Goal: Transaction & Acquisition: Book appointment/travel/reservation

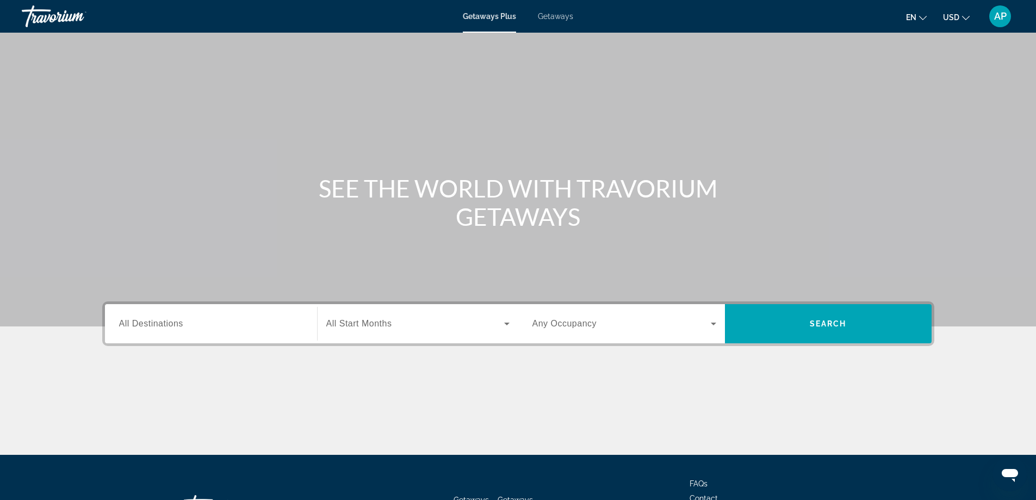
click at [141, 324] on span "All Destinations" at bounding box center [151, 323] width 64 height 9
click at [141, 324] on input "Destination All Destinations" at bounding box center [211, 324] width 184 height 13
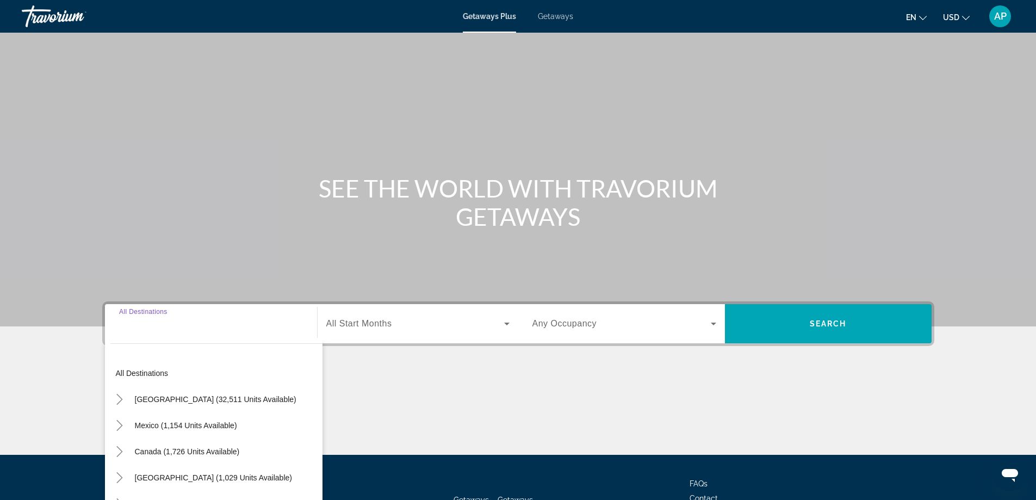
scroll to position [88, 0]
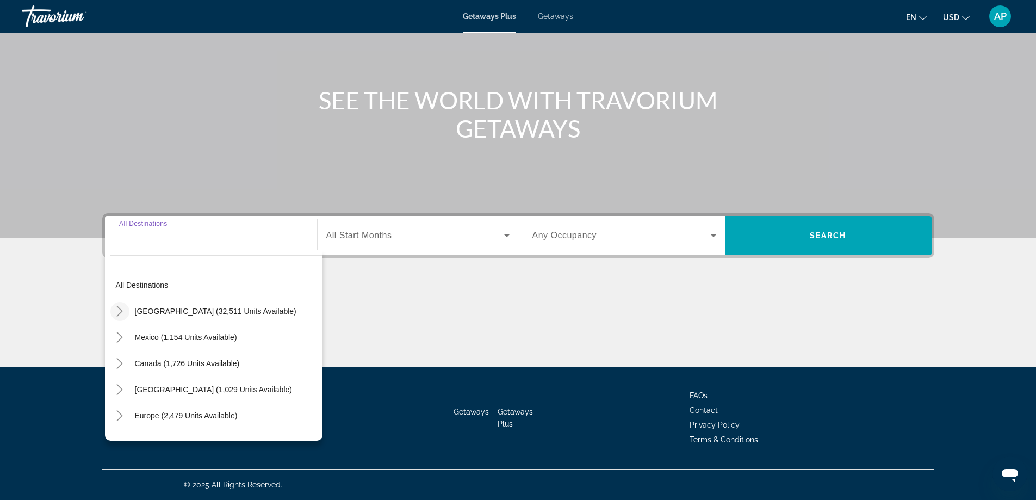
click at [117, 307] on icon "Toggle United States (32,511 units available)" at bounding box center [120, 311] width 6 height 11
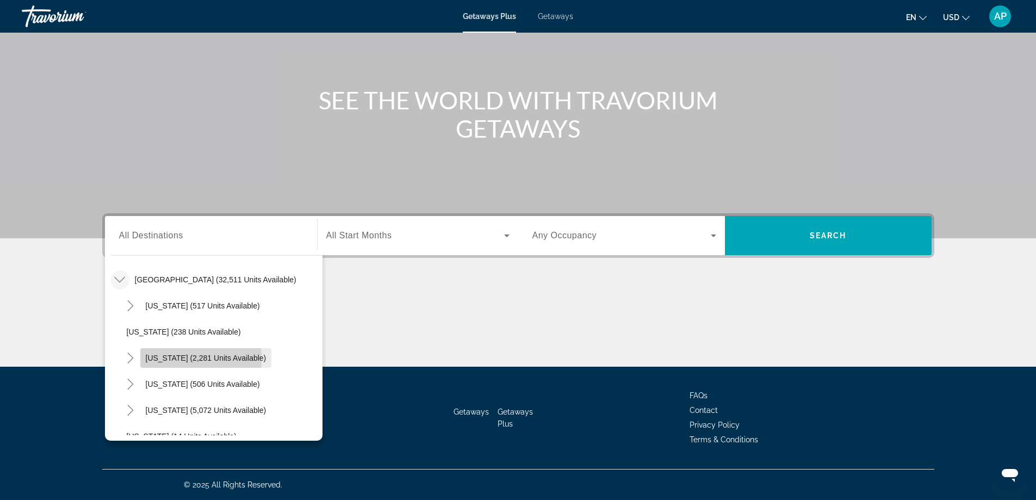
click at [159, 358] on span "[US_STATE] (2,281 units available)" at bounding box center [206, 358] width 121 height 9
type input "**********"
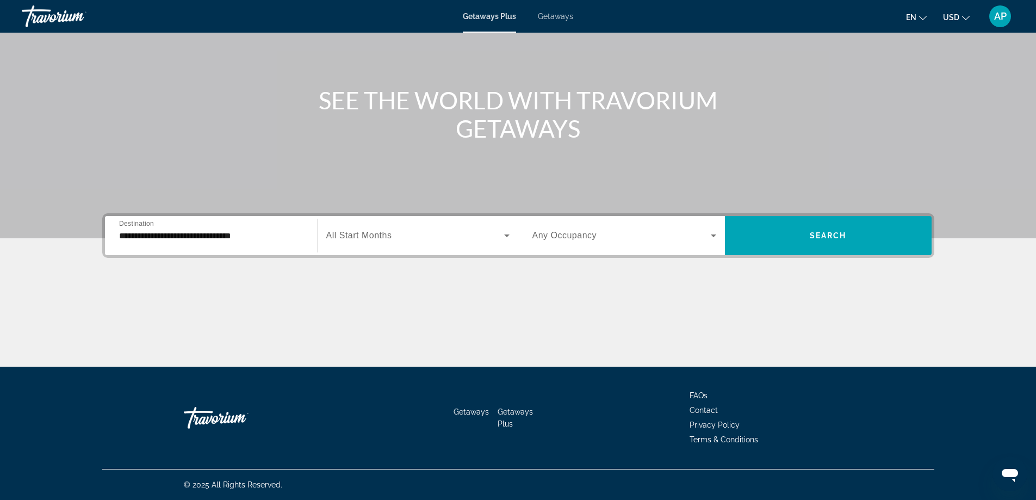
click at [360, 237] on span "All Start Months" at bounding box center [359, 235] width 66 height 9
click at [360, 237] on body "**********" at bounding box center [518, 162] width 1036 height 500
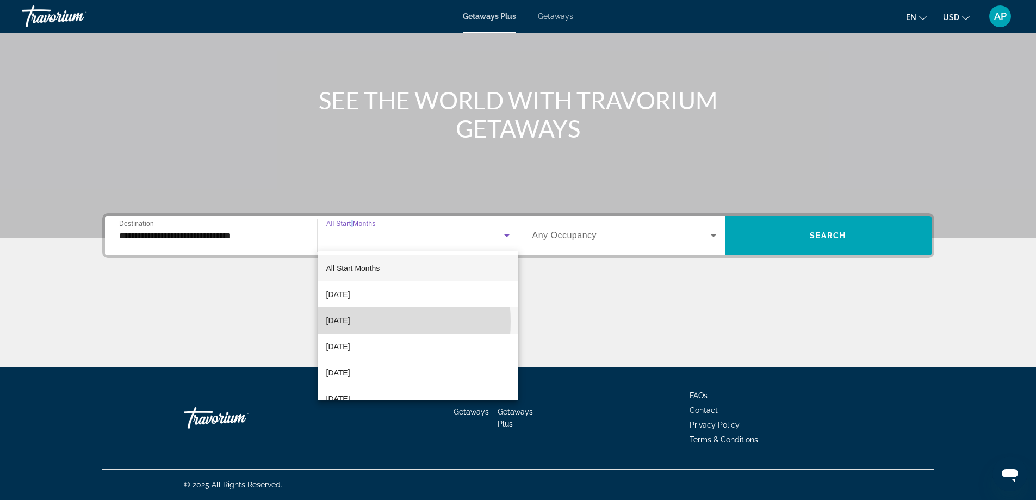
click at [343, 321] on span "[DATE]" at bounding box center [338, 320] width 24 height 13
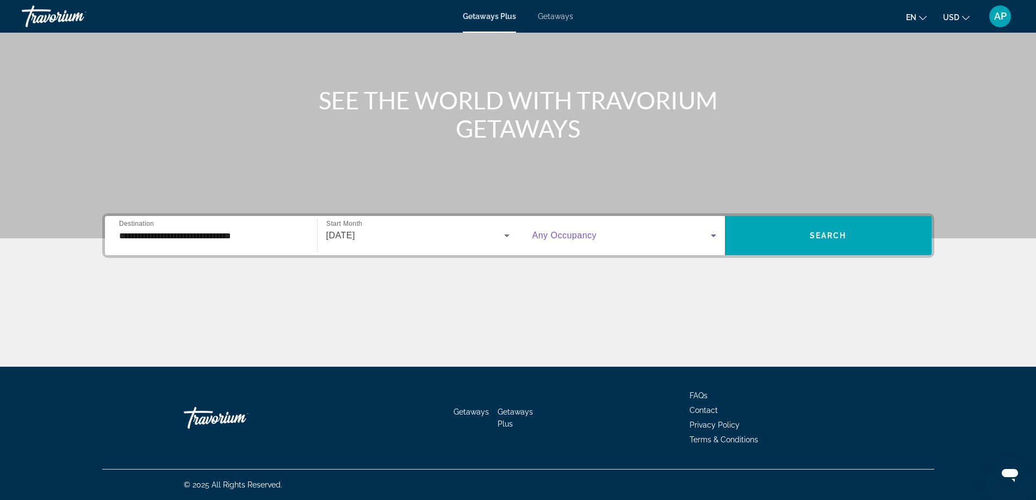
click at [714, 233] on icon "Search widget" at bounding box center [713, 235] width 13 height 13
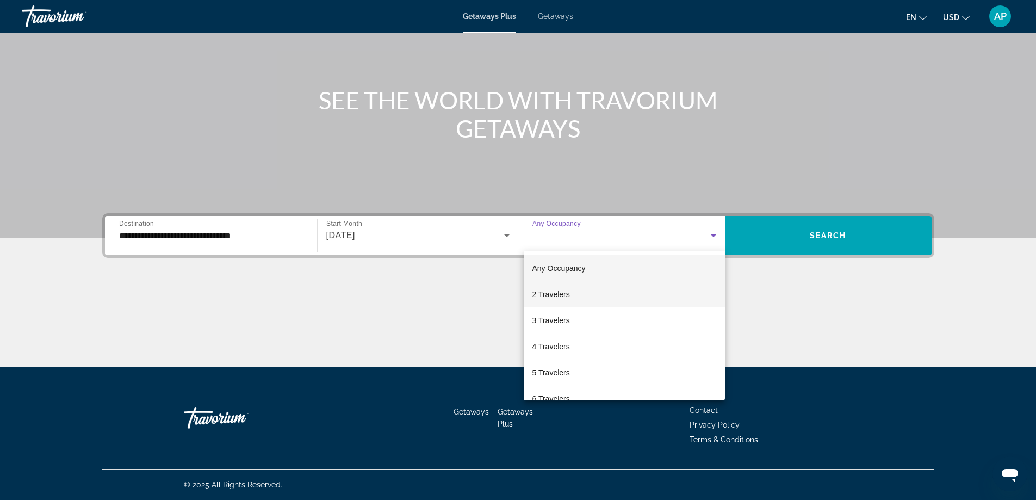
click at [551, 293] on span "2 Travelers" at bounding box center [551, 294] width 38 height 13
click at [551, 293] on div "Main content" at bounding box center [518, 326] width 832 height 82
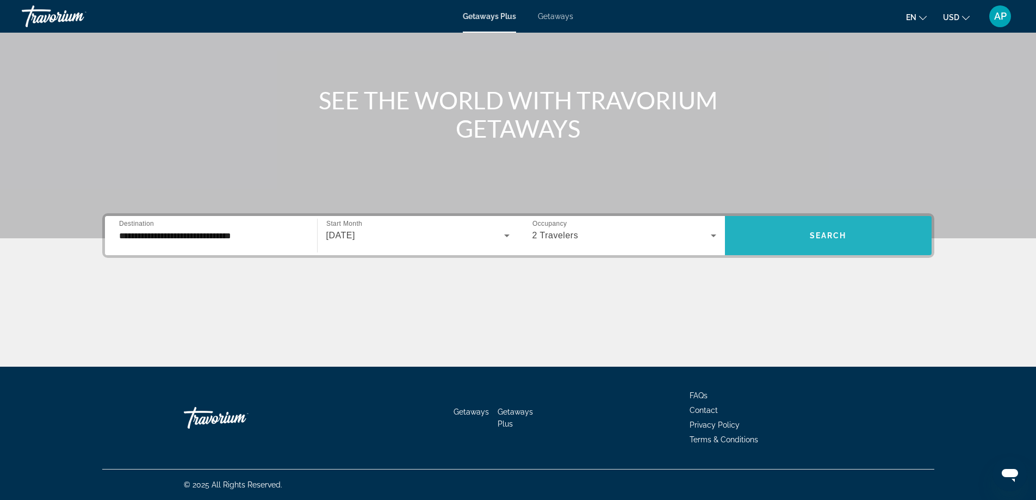
click at [825, 230] on span "Search widget" at bounding box center [828, 235] width 207 height 26
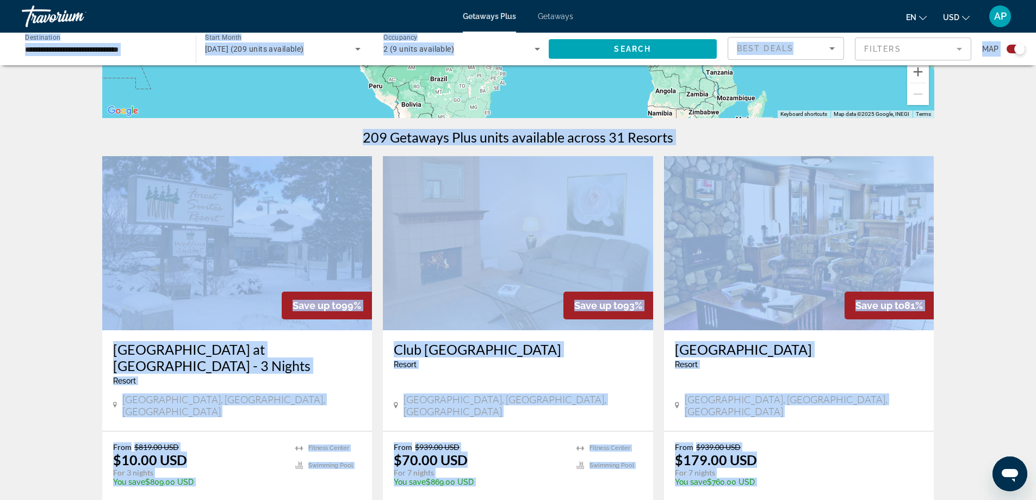
scroll to position [289, 0]
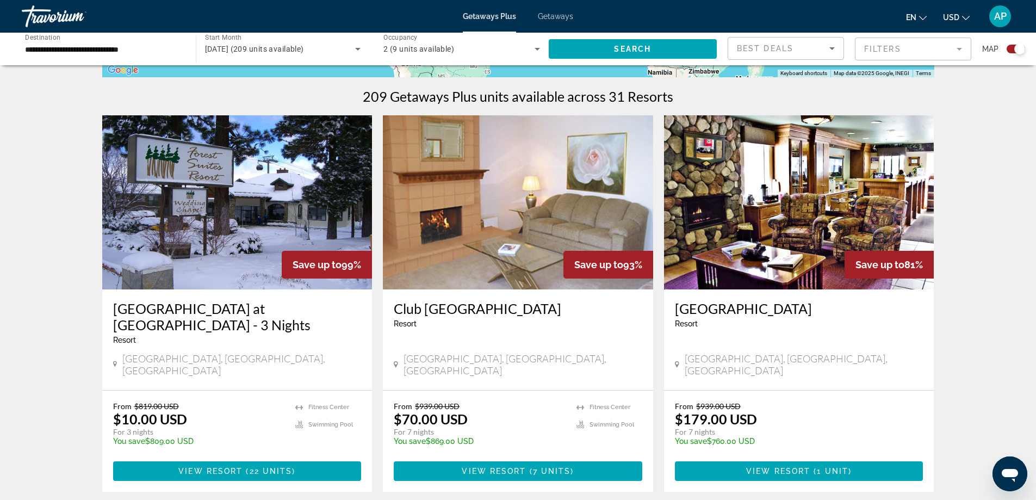
scroll to position [308, 0]
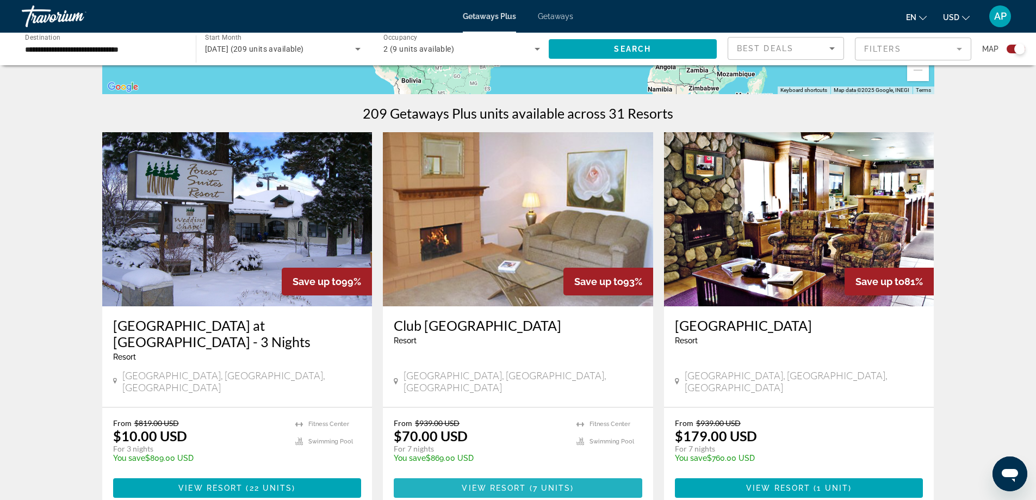
click at [523, 484] on span "View Resort" at bounding box center [494, 488] width 64 height 9
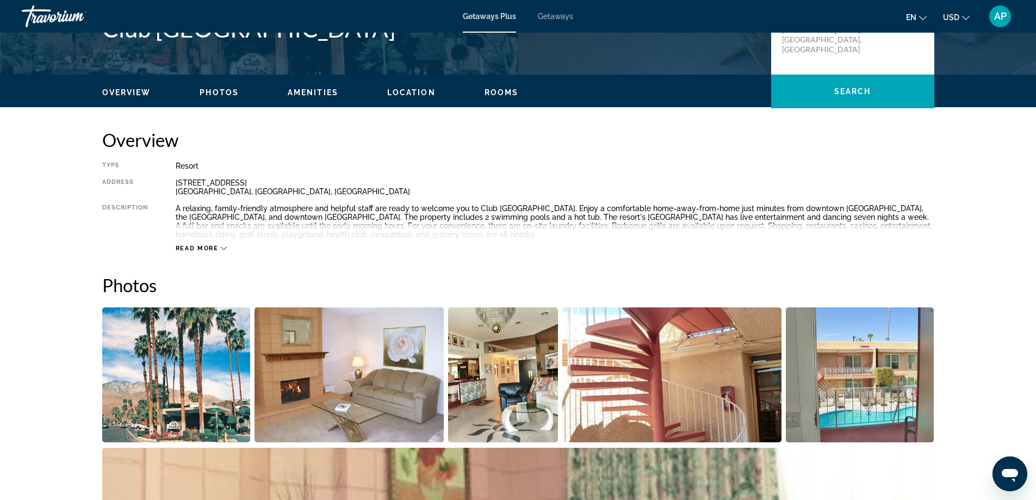
scroll to position [386, 0]
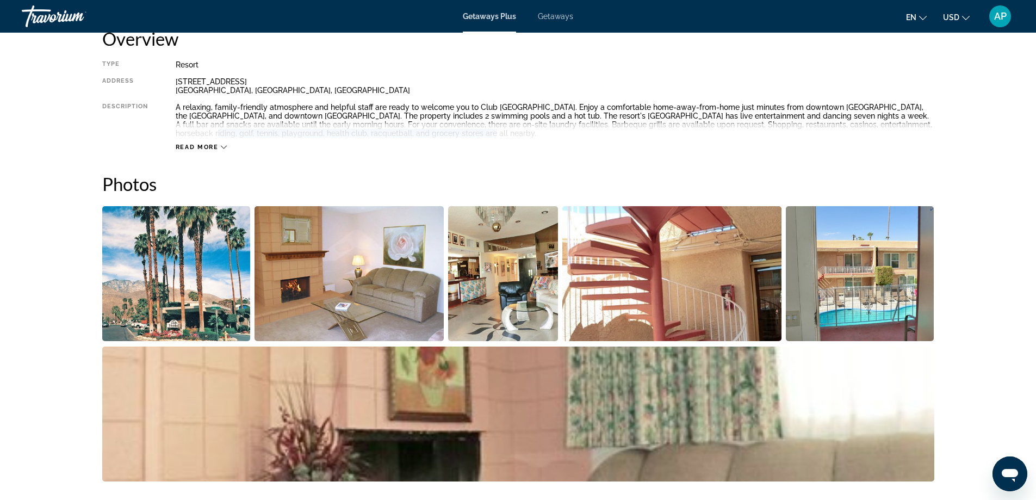
drag, startPoint x: 1036, startPoint y: 127, endPoint x: 1035, endPoint y: 139, distance: 12.5
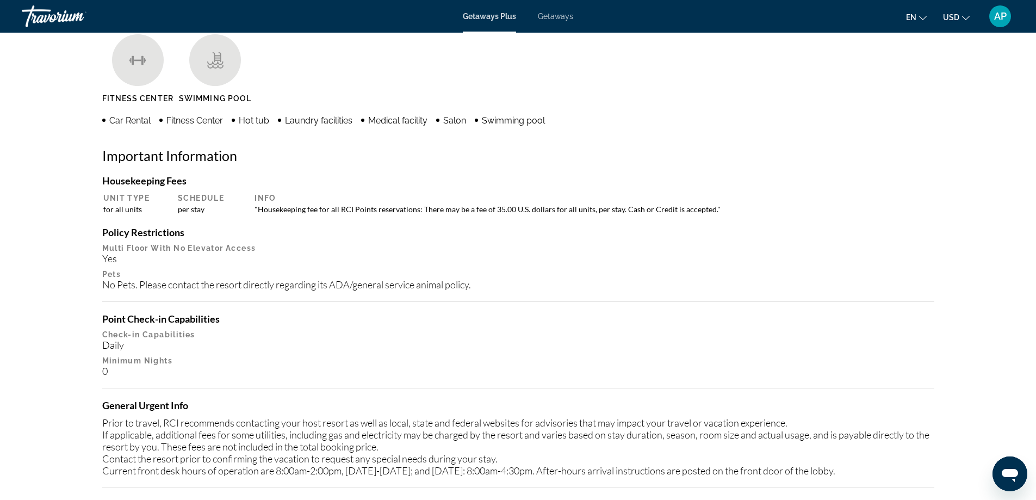
scroll to position [1038, 0]
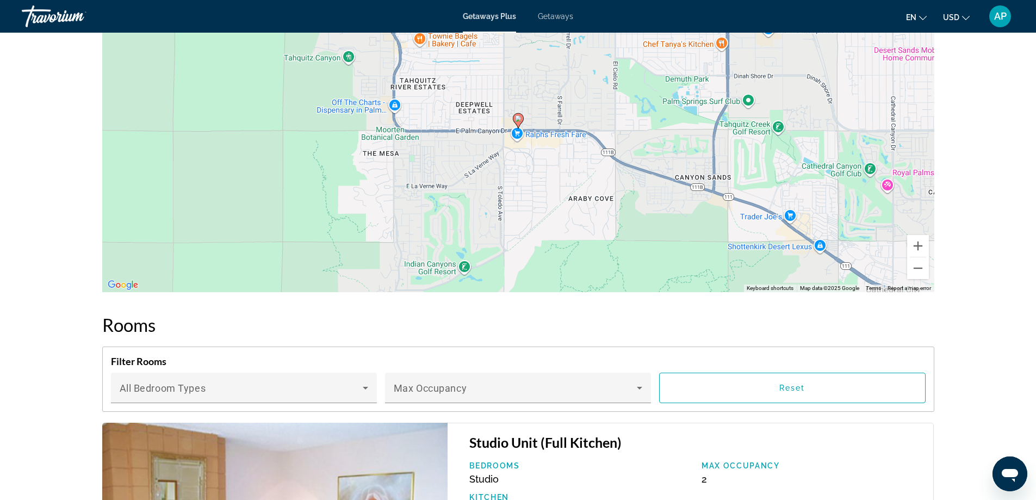
scroll to position [1523, 0]
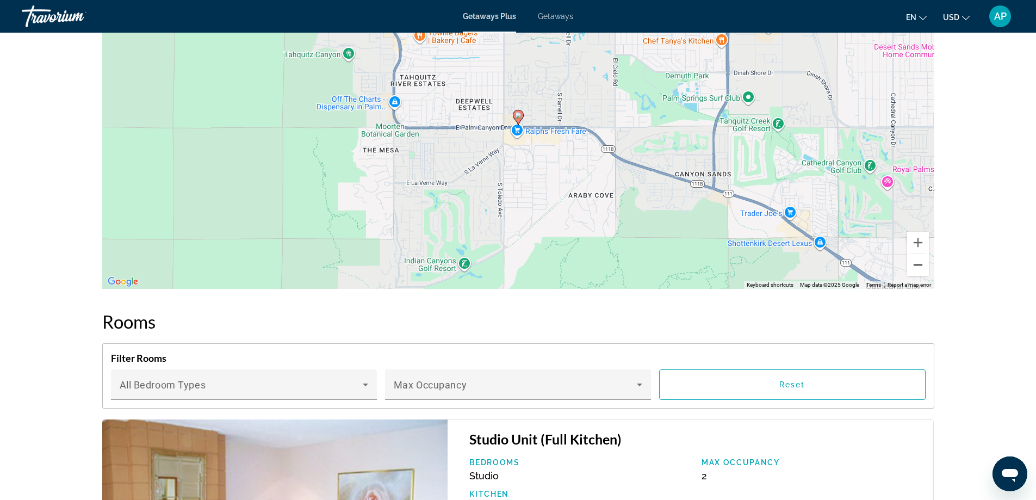
click at [919, 263] on button "Zoom out" at bounding box center [918, 265] width 22 height 22
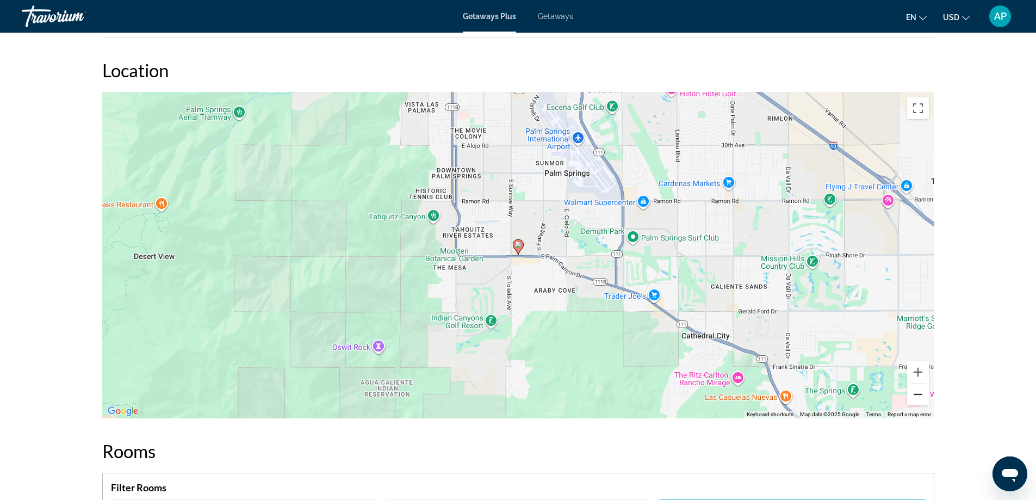
scroll to position [1414, 0]
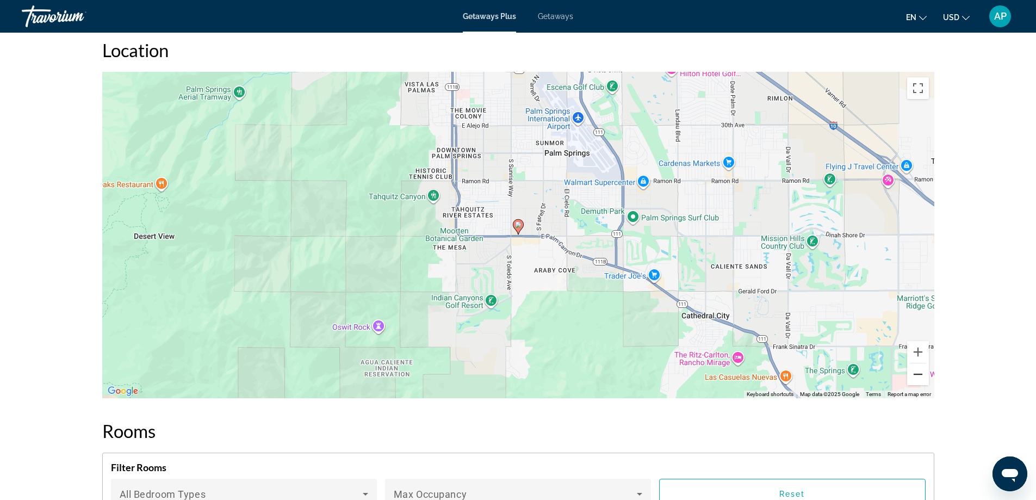
click at [917, 373] on button "Zoom out" at bounding box center [918, 374] width 22 height 22
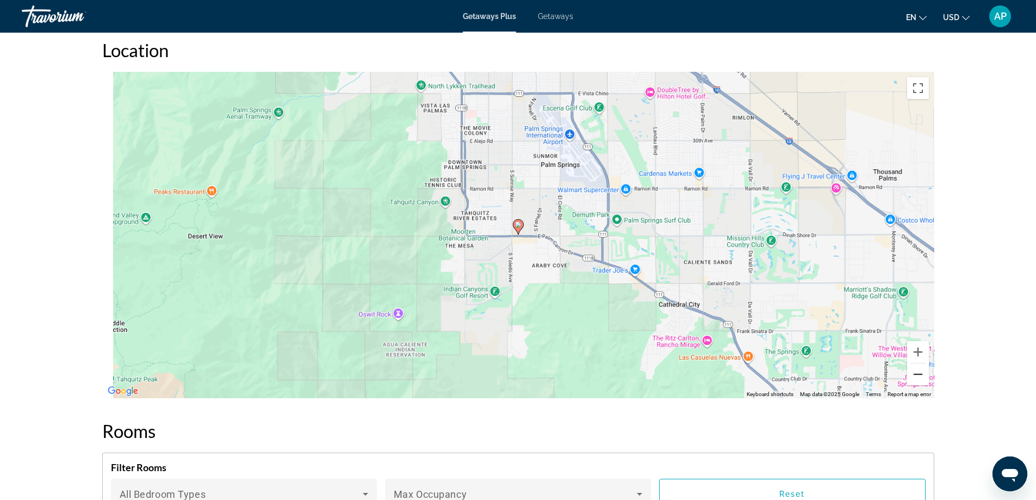
click at [917, 373] on button "Zoom out" at bounding box center [918, 374] width 22 height 22
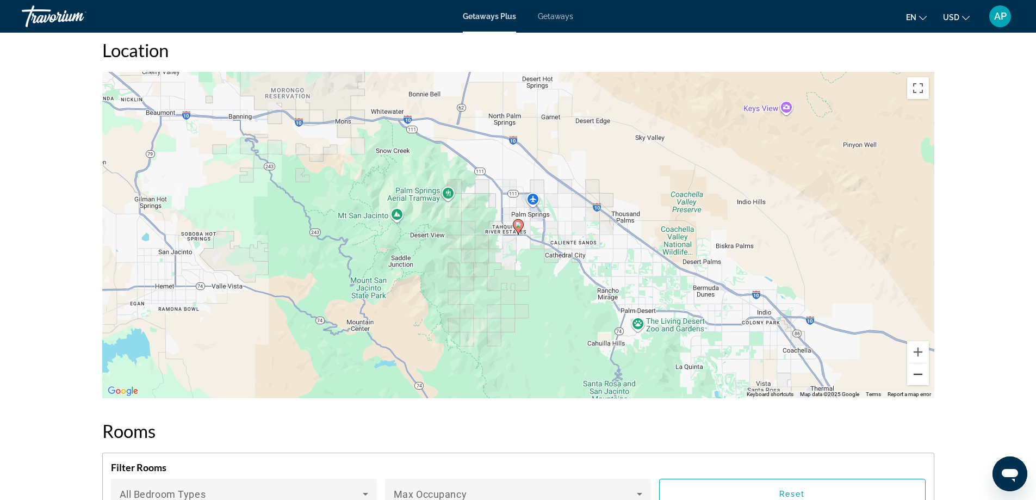
click at [917, 373] on button "Zoom out" at bounding box center [918, 374] width 22 height 22
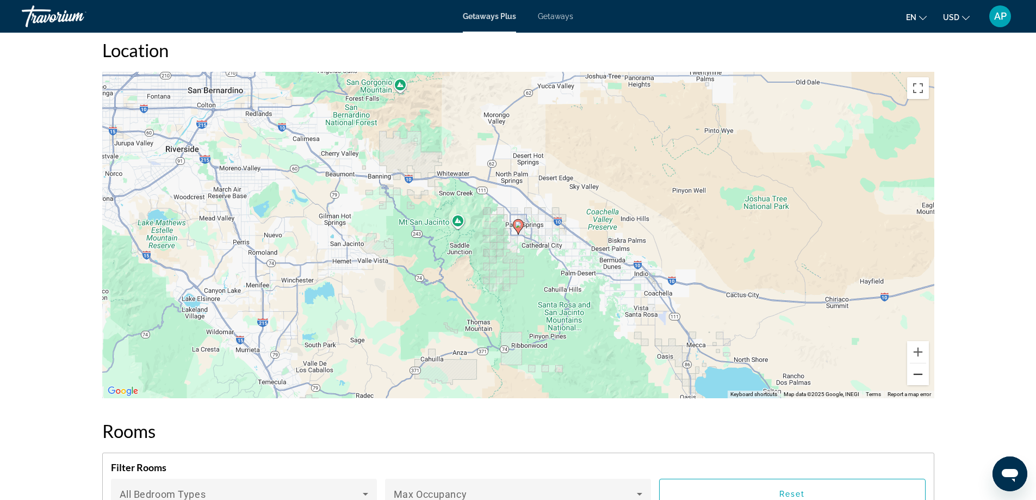
click at [919, 371] on button "Zoom out" at bounding box center [918, 374] width 22 height 22
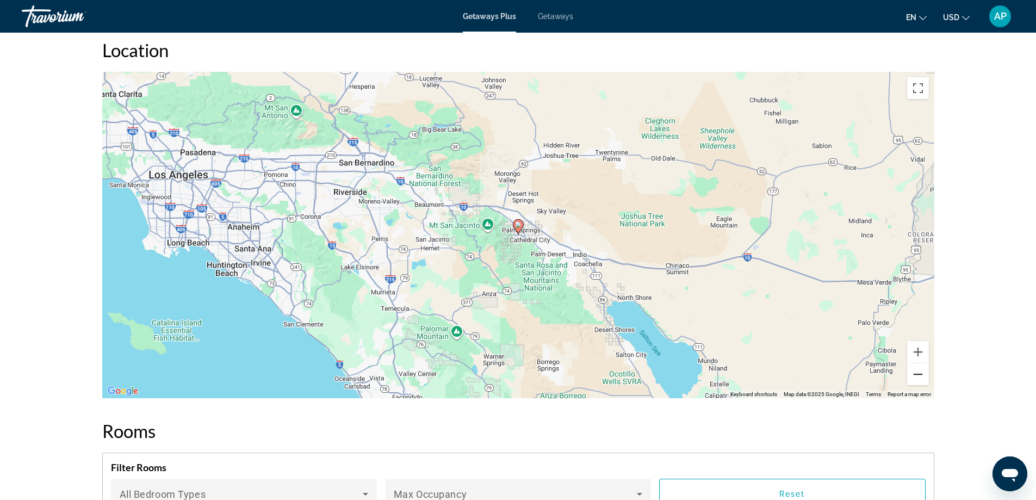
click at [920, 373] on button "Zoom out" at bounding box center [918, 374] width 22 height 22
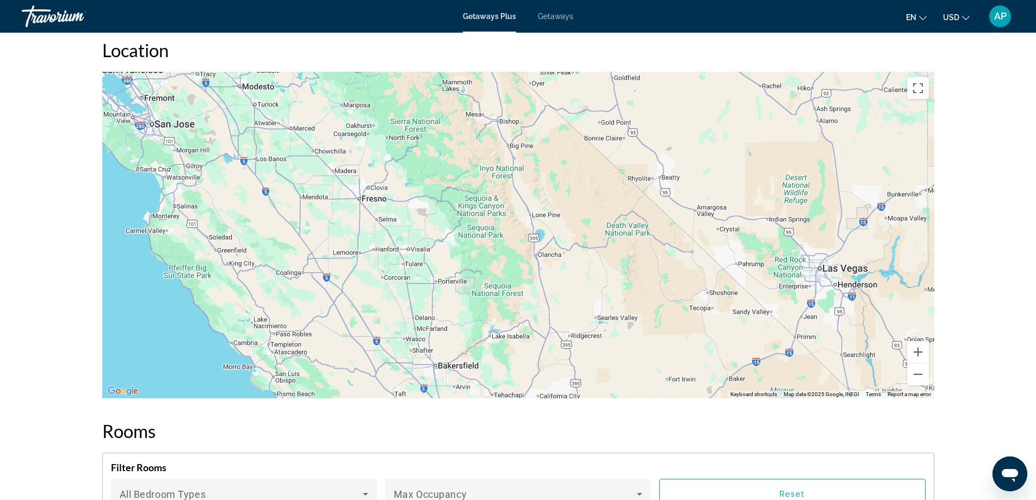
drag, startPoint x: 478, startPoint y: 200, endPoint x: 642, endPoint y: 521, distance: 361.2
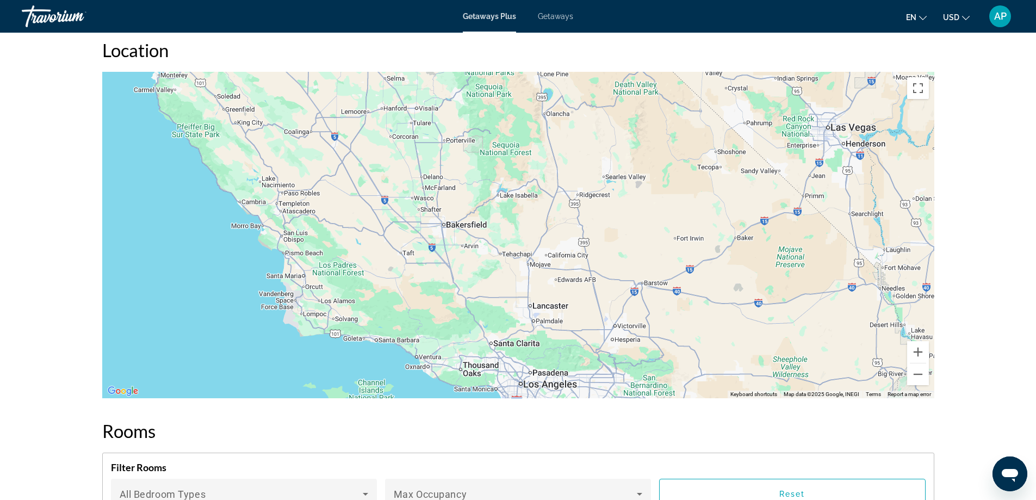
drag, startPoint x: 267, startPoint y: 175, endPoint x: 276, endPoint y: 35, distance: 140.0
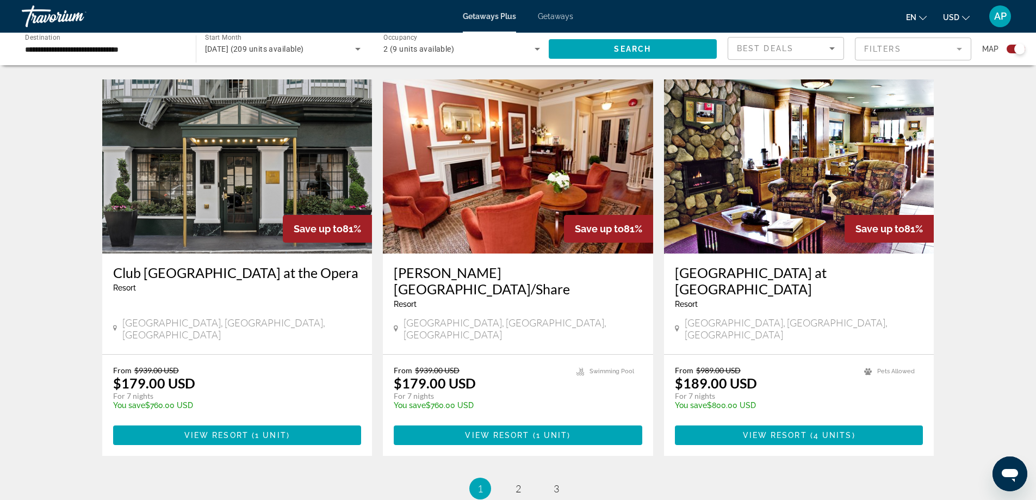
scroll to position [1574, 0]
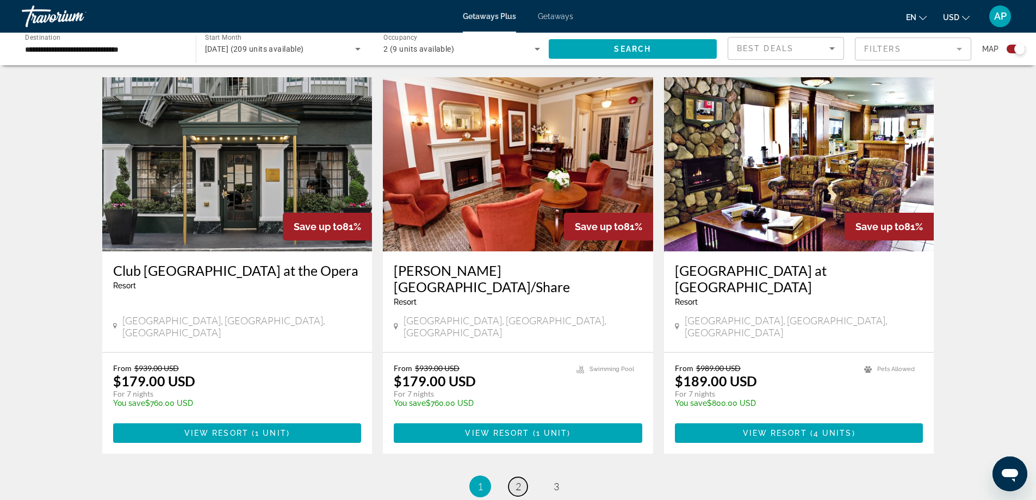
click at [517, 480] on span "2" at bounding box center [518, 486] width 5 height 12
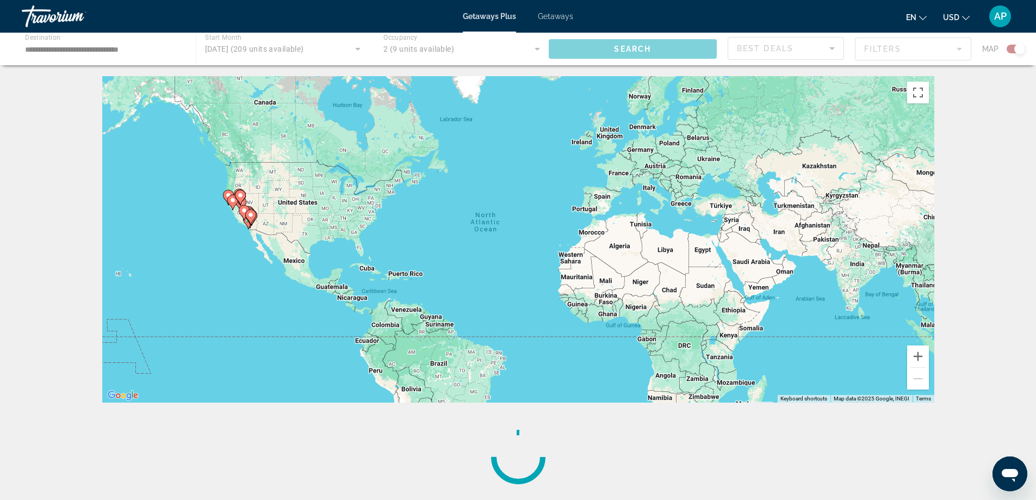
click at [517, 389] on div "← Move left → Move right ↑ Move up ↓ Move down + Zoom in - Zoom out Home Jump l…" at bounding box center [518, 288] width 876 height 424
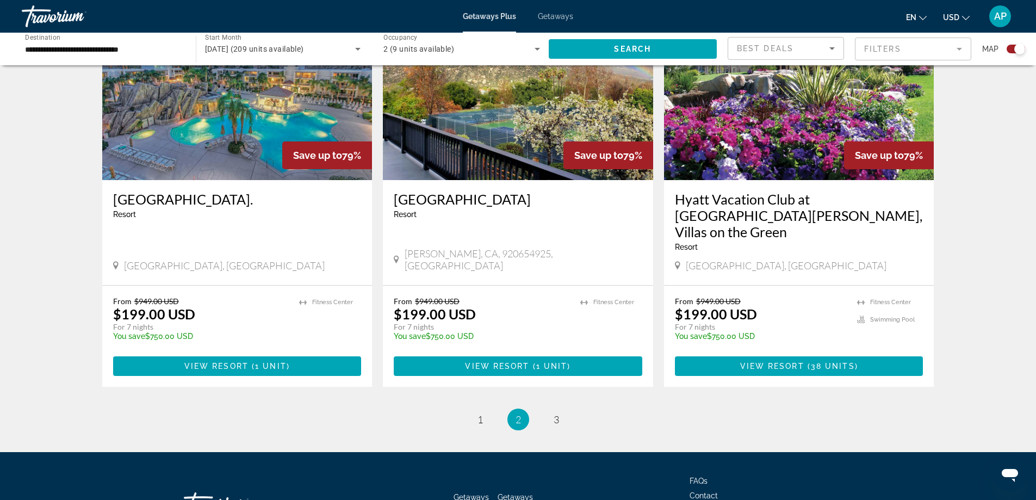
scroll to position [1629, 0]
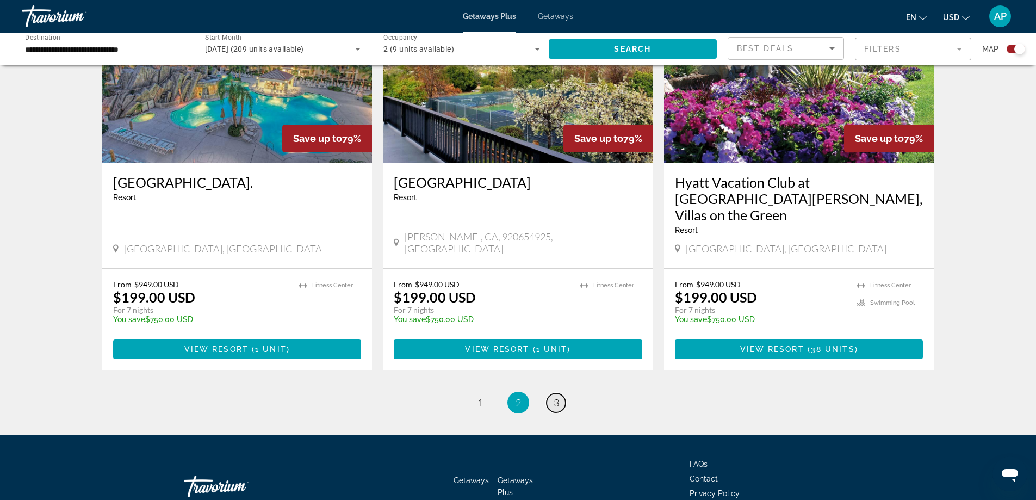
click at [556, 396] on span "3" at bounding box center [556, 402] width 5 height 12
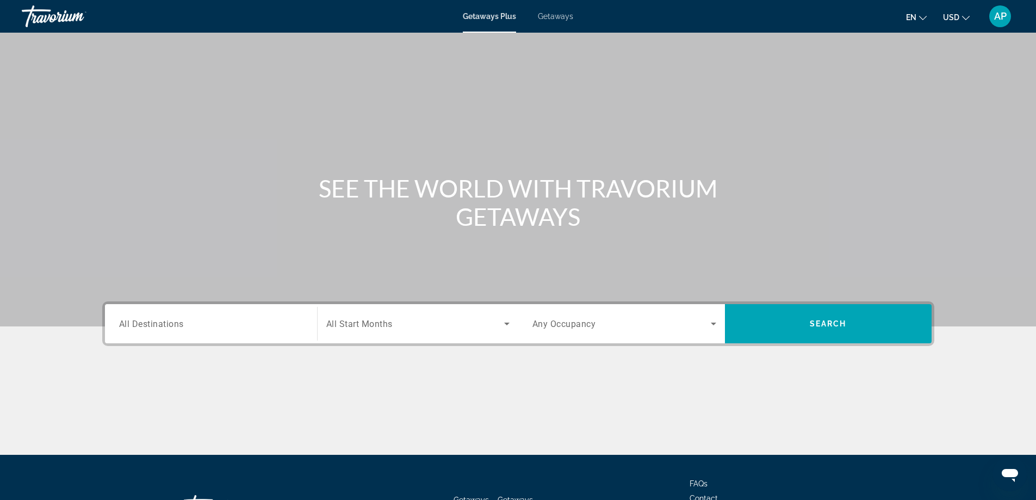
click at [150, 323] on span "All Destinations" at bounding box center [151, 323] width 65 height 10
click at [150, 323] on input "Destination All Destinations" at bounding box center [211, 324] width 184 height 13
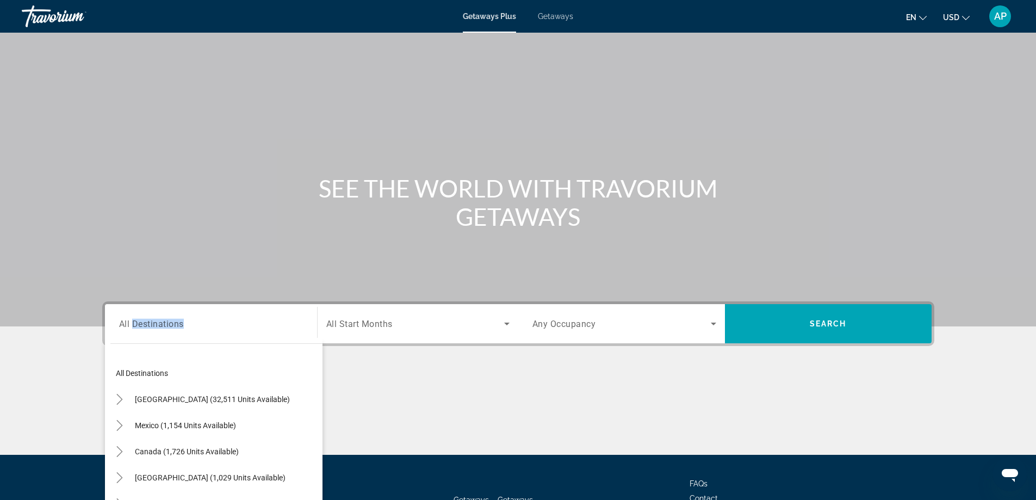
scroll to position [88, 0]
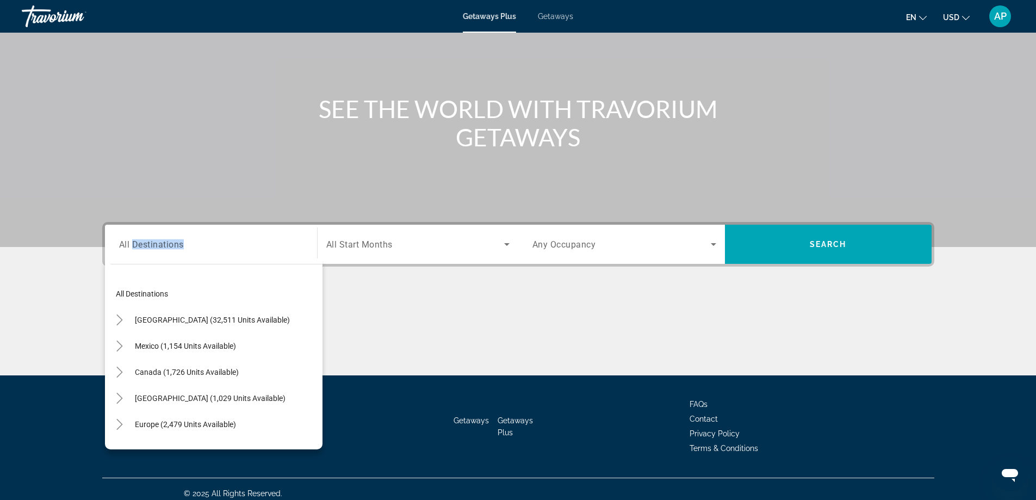
click at [150, 264] on div "Destination All Destinations All destinations United States (32,511 units avail…" at bounding box center [210, 244] width 201 height 39
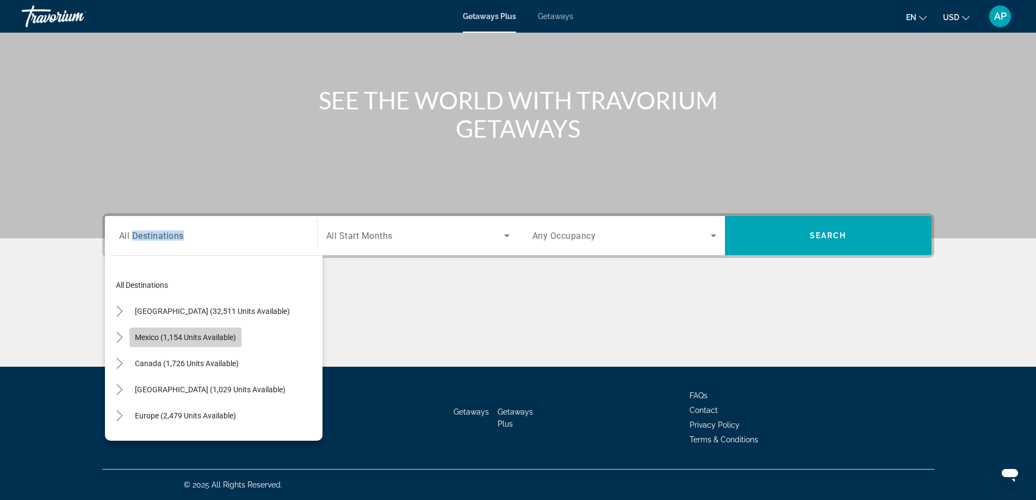
click at [162, 336] on span "Mexico (1,154 units available)" at bounding box center [185, 337] width 101 height 9
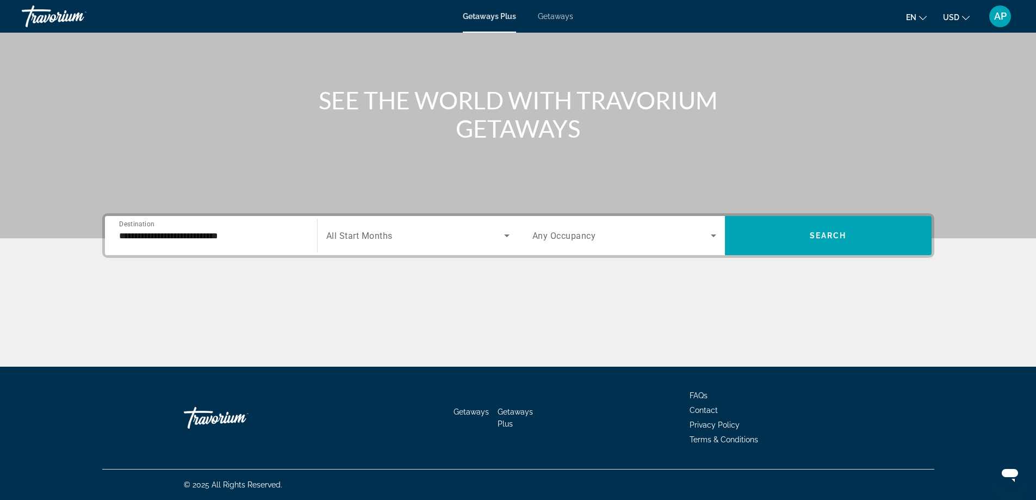
click at [389, 237] on span "All Start Months" at bounding box center [359, 236] width 66 height 10
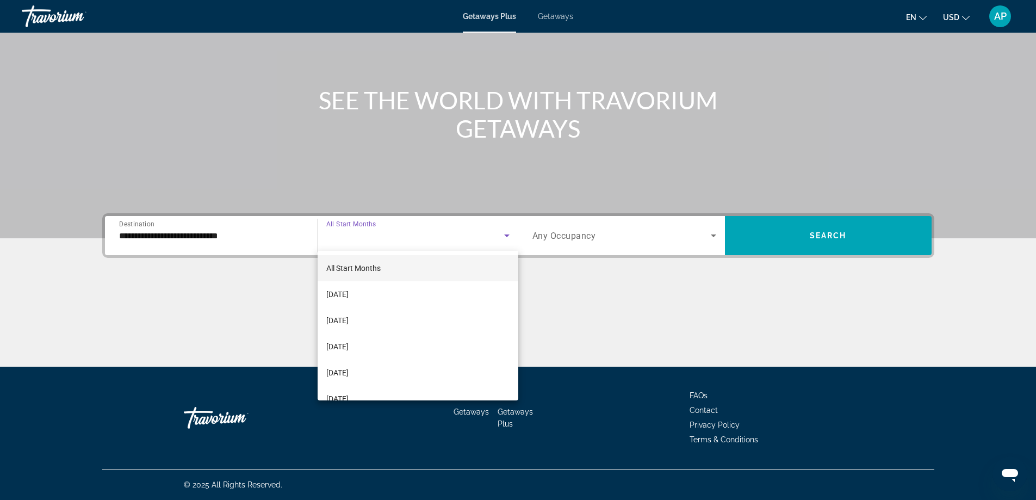
click at [148, 233] on div at bounding box center [518, 250] width 1036 height 500
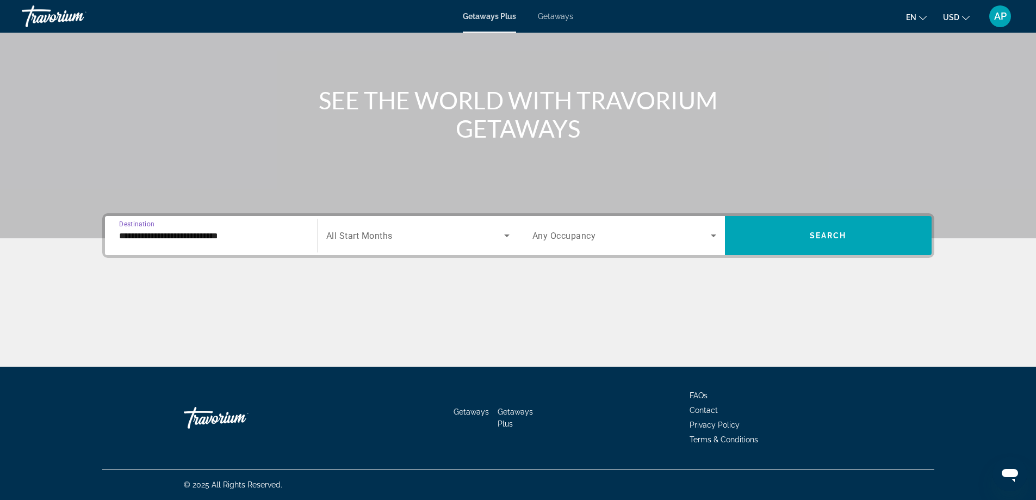
click at [147, 233] on input "**********" at bounding box center [211, 236] width 184 height 13
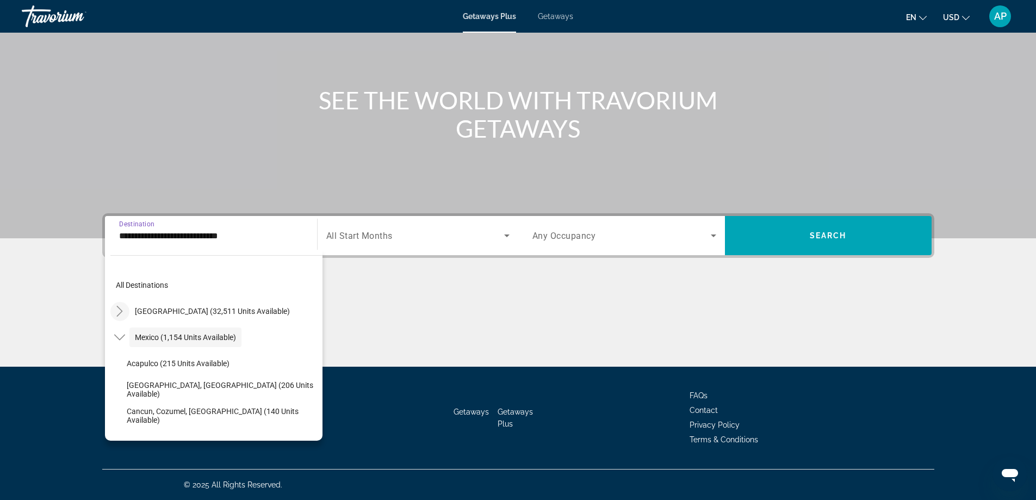
click at [118, 309] on icon "Toggle United States (32,511 units available)" at bounding box center [119, 311] width 11 height 11
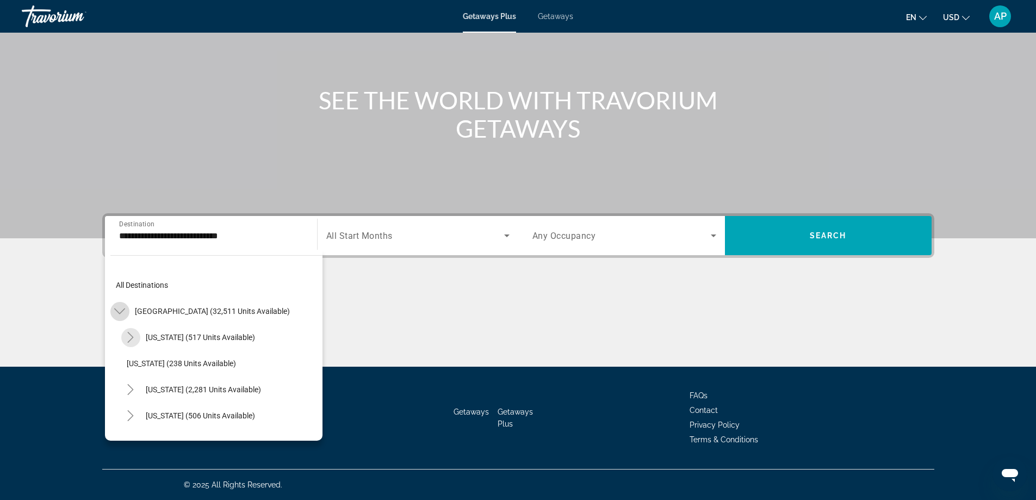
click at [118, 324] on span "Toggle Arizona (517 units available)" at bounding box center [130, 337] width 26 height 26
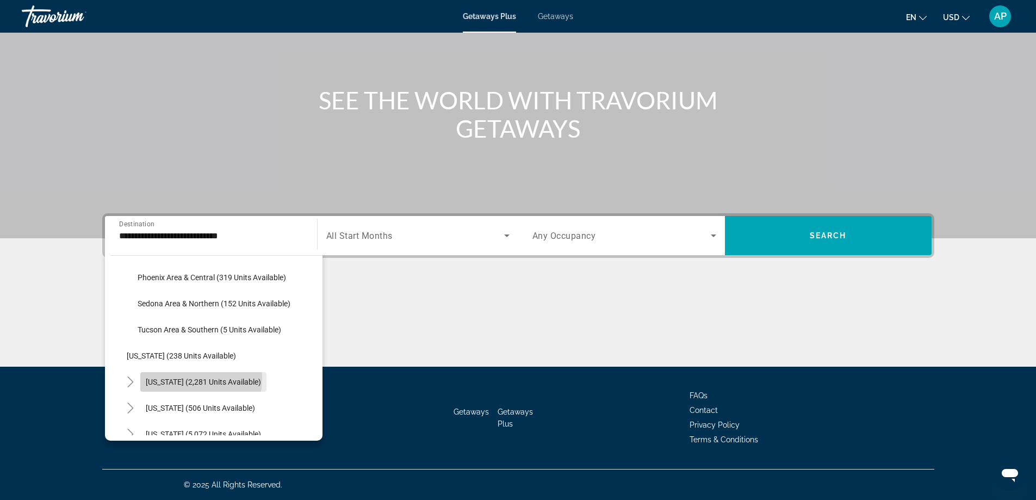
click at [168, 378] on span "[US_STATE] (2,281 units available)" at bounding box center [203, 381] width 115 height 9
type input "**********"
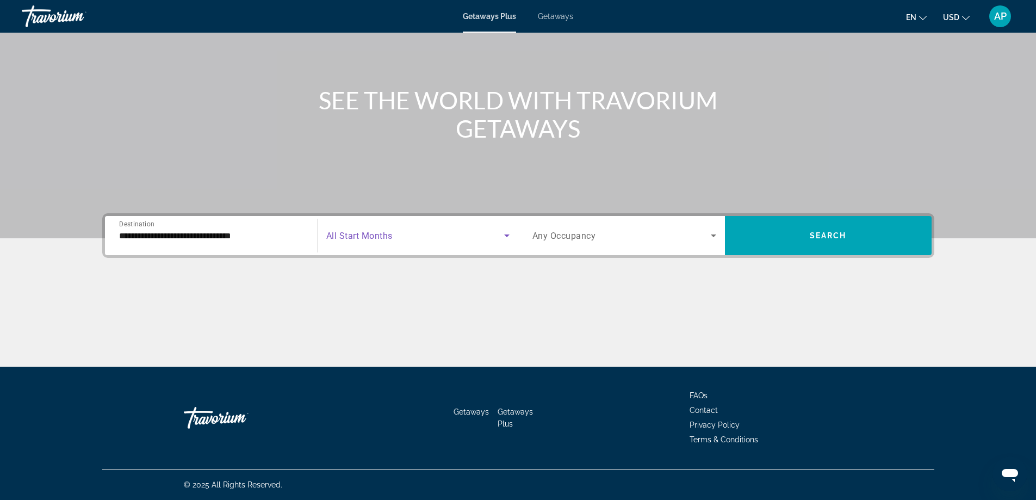
click at [402, 232] on span "Search widget" at bounding box center [415, 235] width 178 height 13
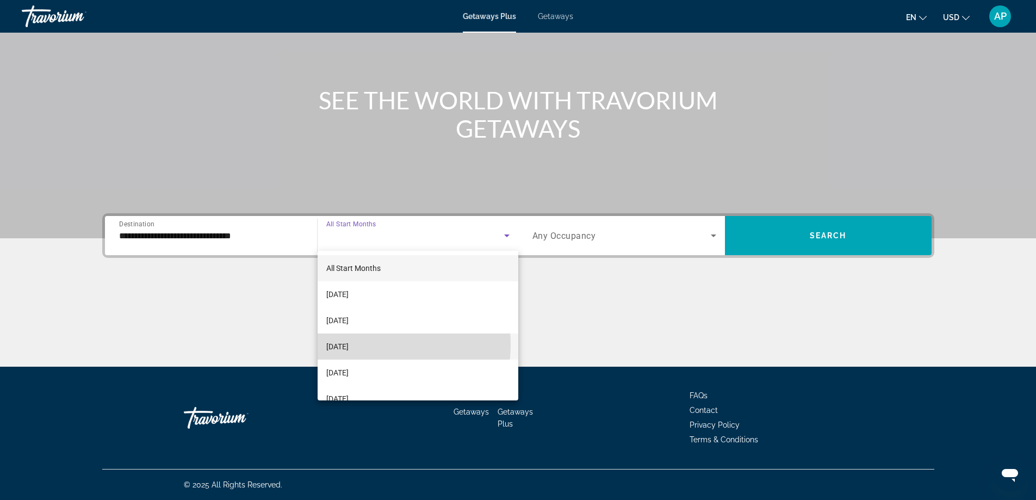
click at [349, 344] on span "[DATE]" at bounding box center [337, 346] width 22 height 13
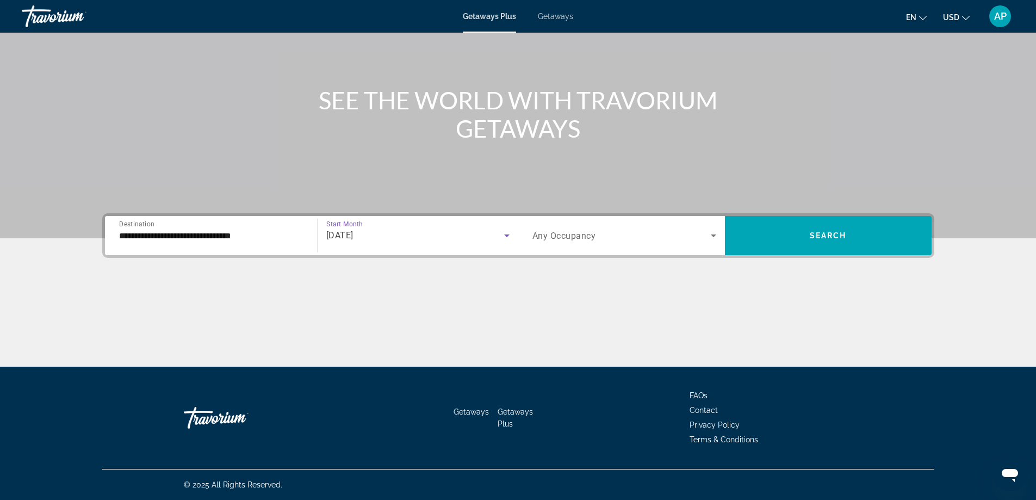
click at [713, 236] on icon "Search widget" at bounding box center [713, 235] width 5 height 3
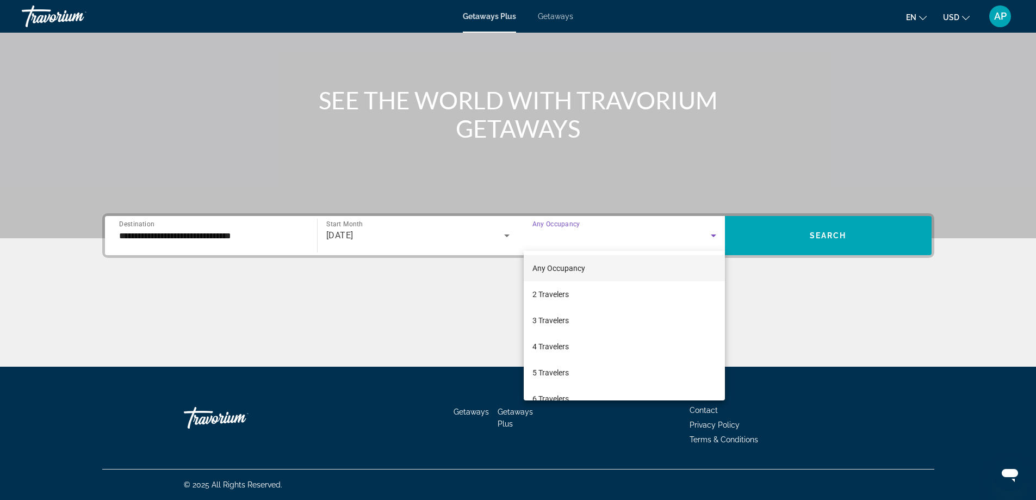
click at [713, 236] on div at bounding box center [518, 250] width 1036 height 500
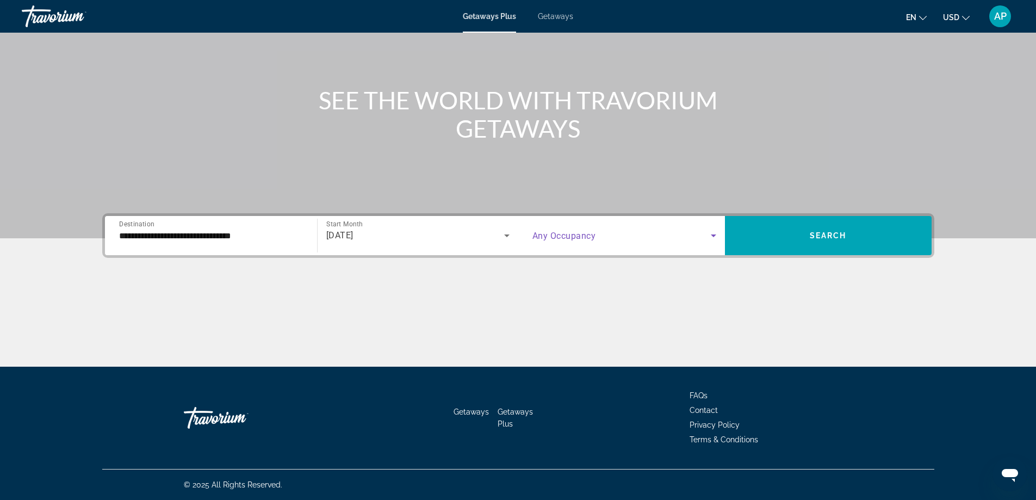
click at [712, 237] on icon "Search widget" at bounding box center [713, 235] width 13 height 13
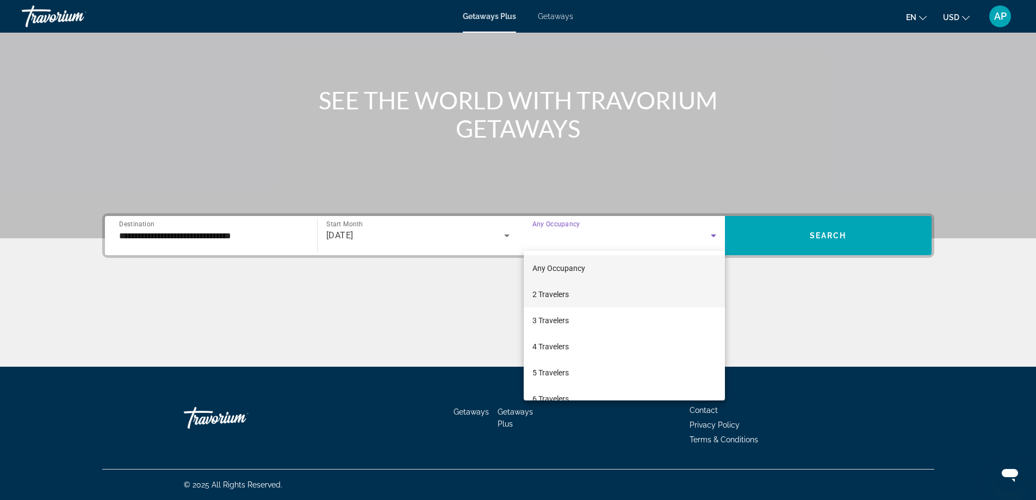
click at [547, 293] on span "2 Travelers" at bounding box center [550, 294] width 36 height 13
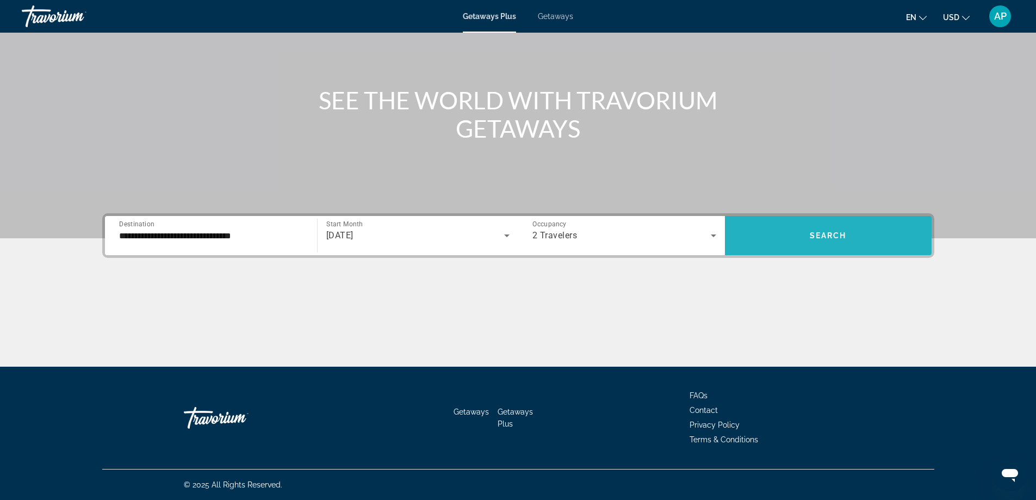
click at [831, 237] on span "Search" at bounding box center [828, 235] width 37 height 9
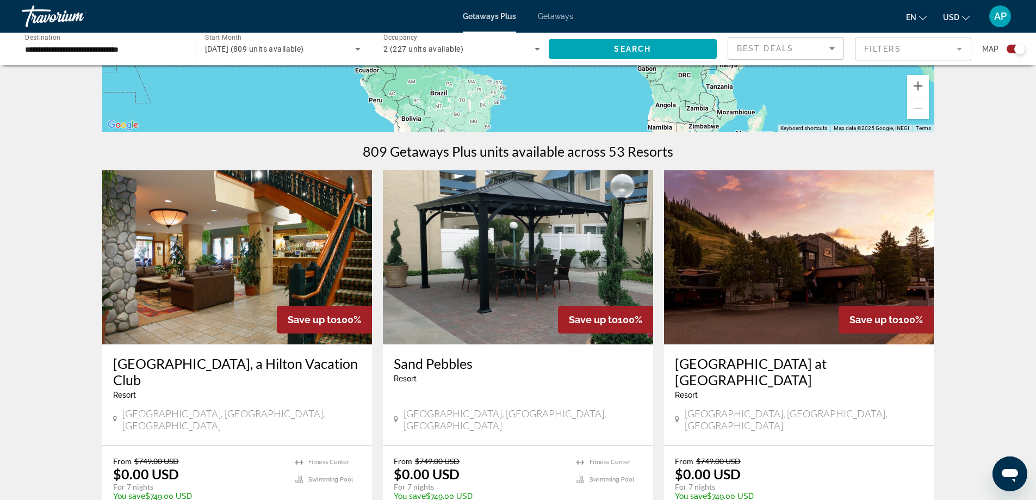
scroll to position [268, 0]
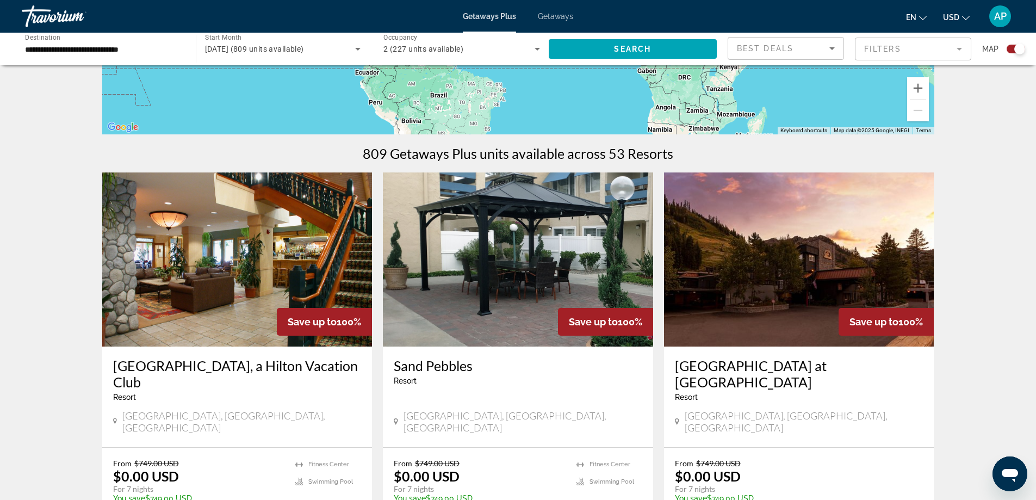
click at [261, 293] on img "Main content" at bounding box center [237, 259] width 270 height 174
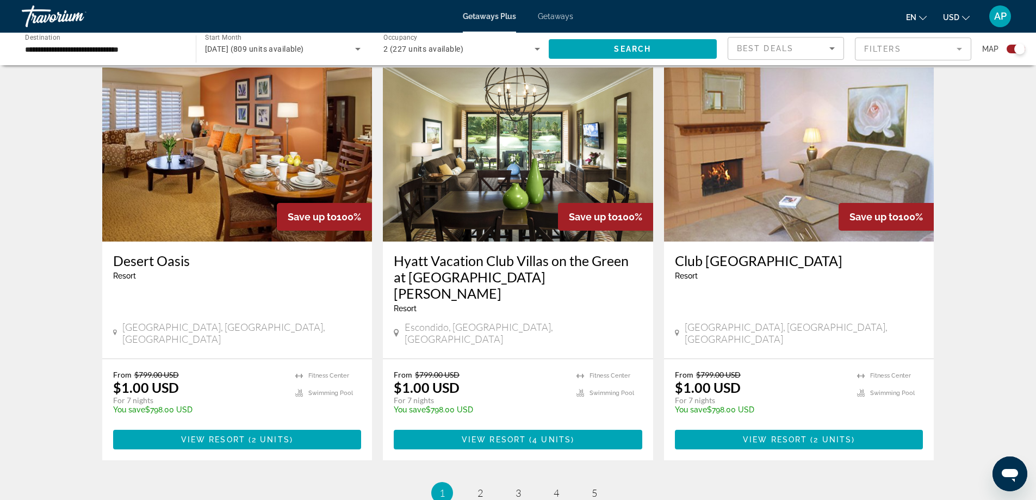
scroll to position [1555, 0]
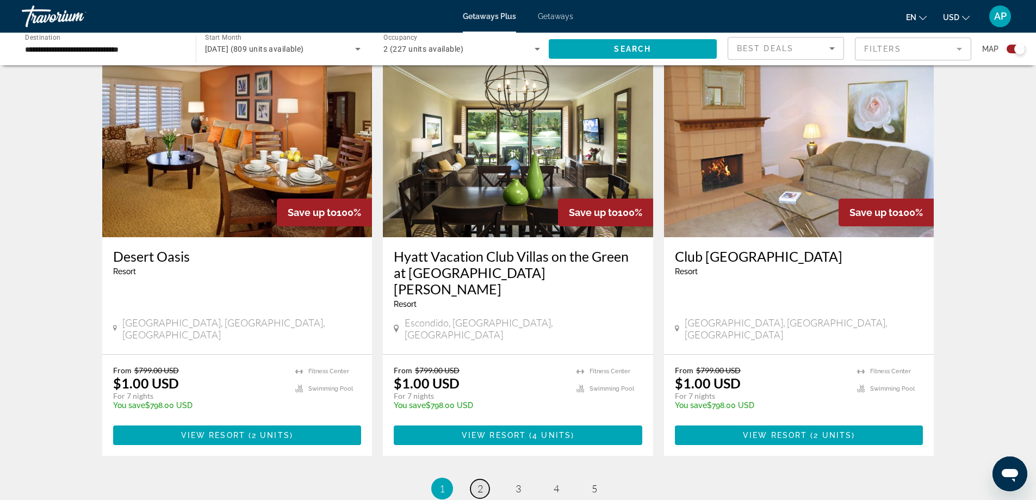
click at [480, 482] on span "2" at bounding box center [480, 488] width 5 height 12
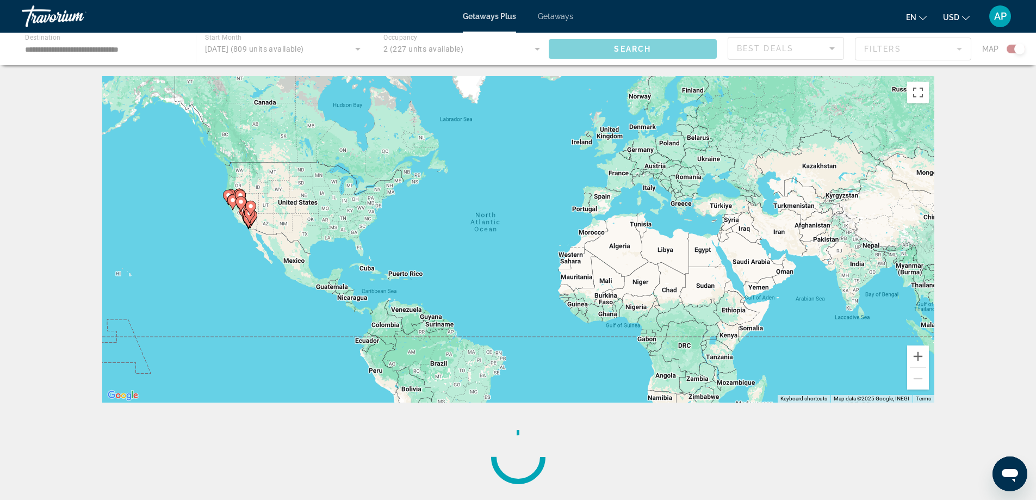
click at [480, 392] on div "← Move left → Move right ↑ Move up ↓ Move down + Zoom in - Zoom out Home Jump l…" at bounding box center [518, 288] width 876 height 424
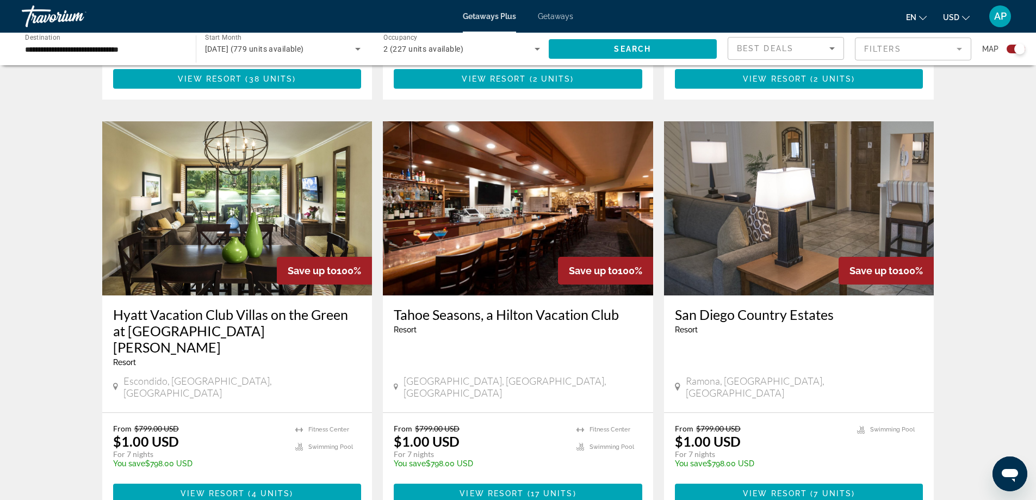
scroll to position [724, 0]
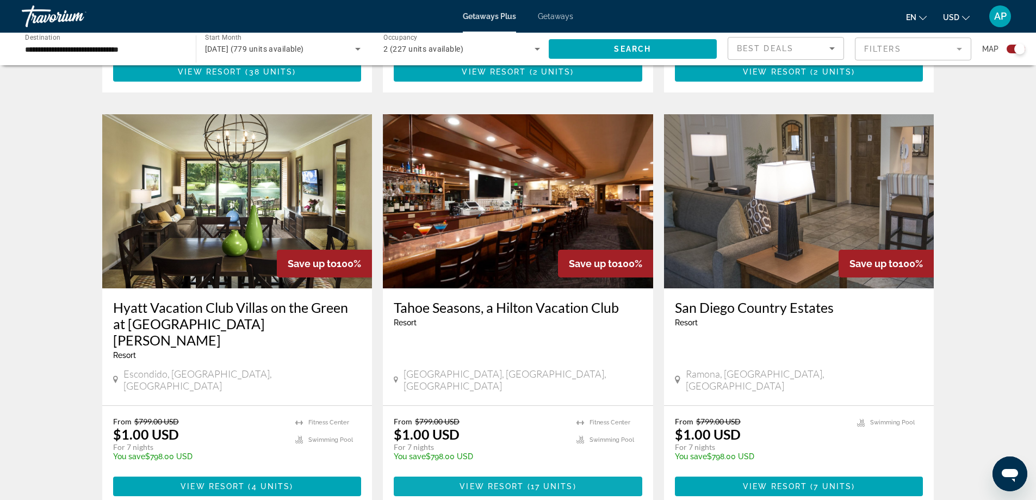
click at [518, 482] on span "View Resort" at bounding box center [492, 486] width 64 height 9
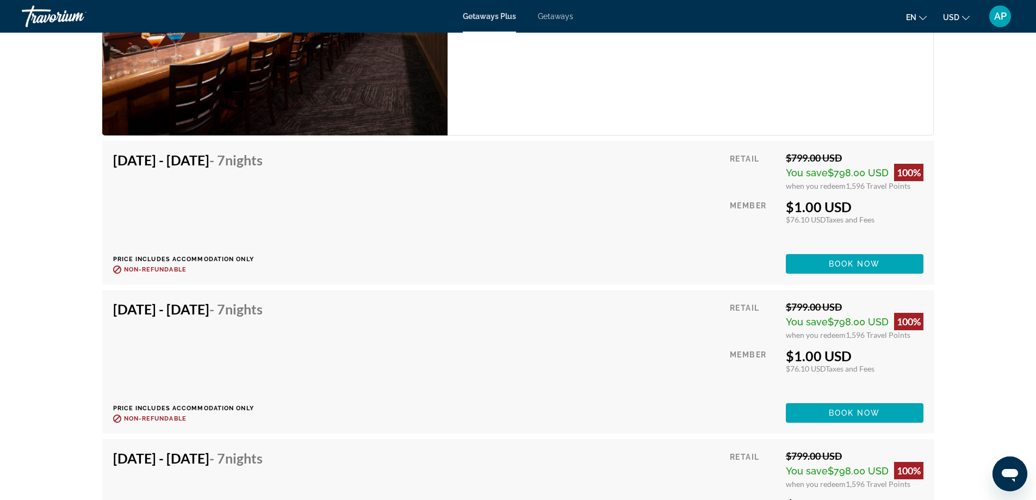
scroll to position [2273, 0]
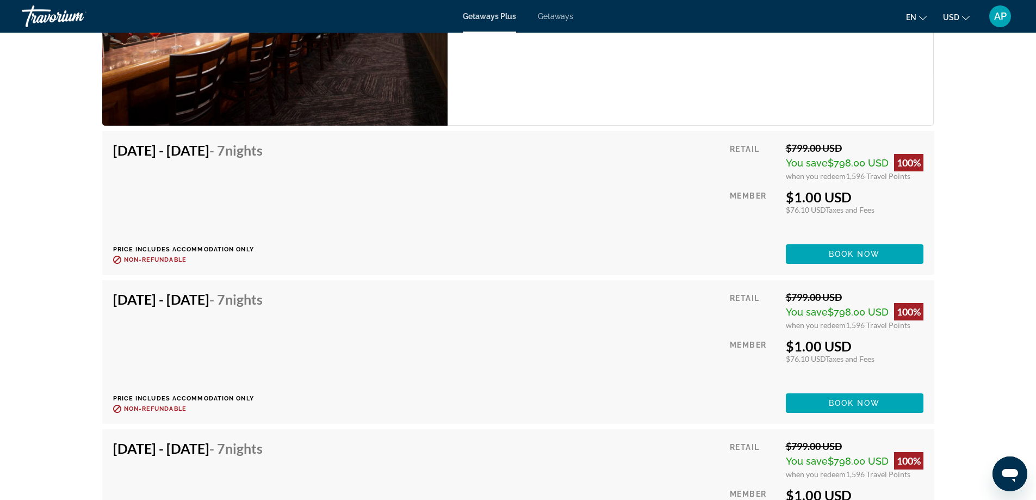
drag, startPoint x: 1034, startPoint y: 294, endPoint x: 1044, endPoint y: 210, distance: 83.8
drag, startPoint x: 989, startPoint y: 166, endPoint x: 931, endPoint y: 145, distance: 61.4
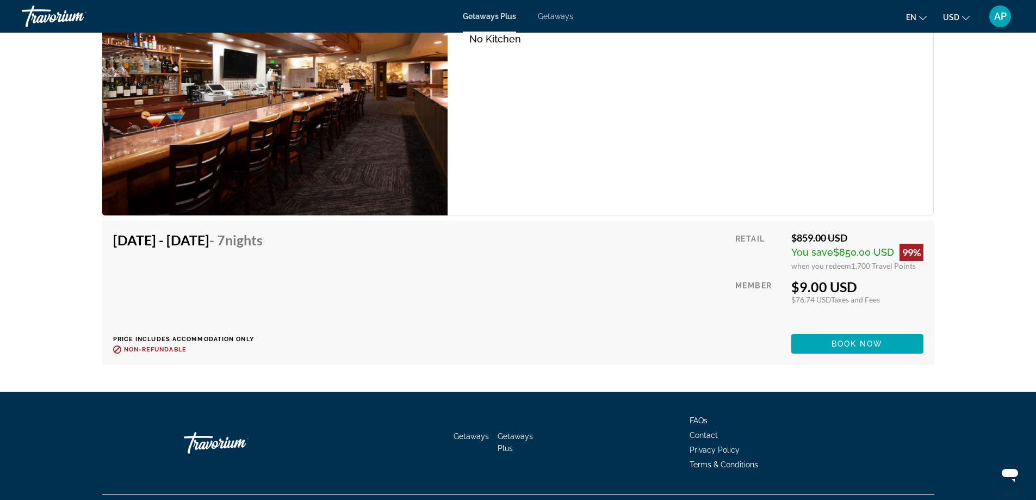
scroll to position [3691, 0]
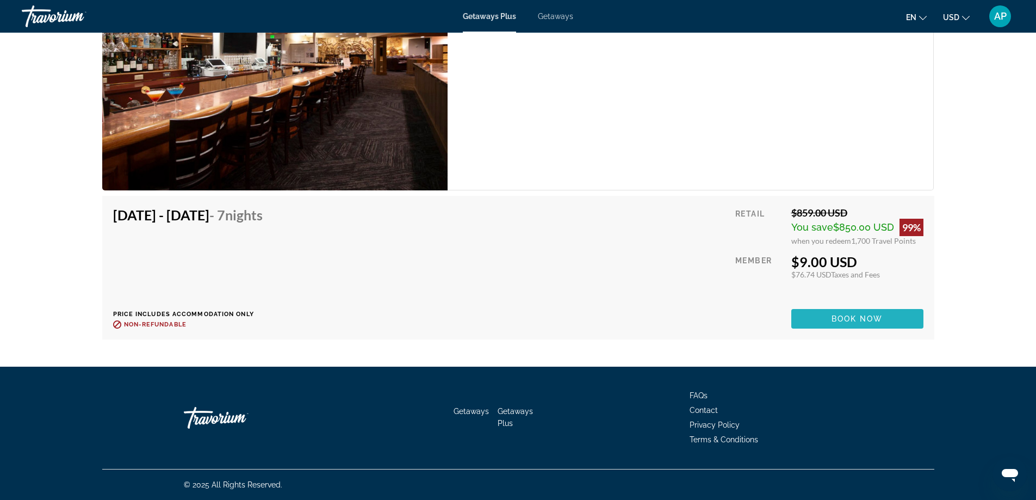
click at [845, 317] on span "Book now" at bounding box center [858, 318] width 52 height 9
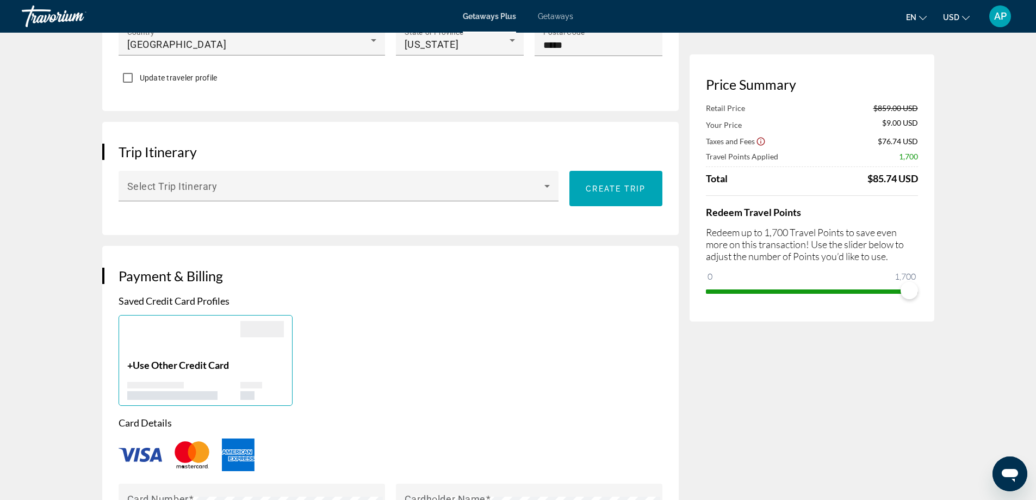
scroll to position [566, 0]
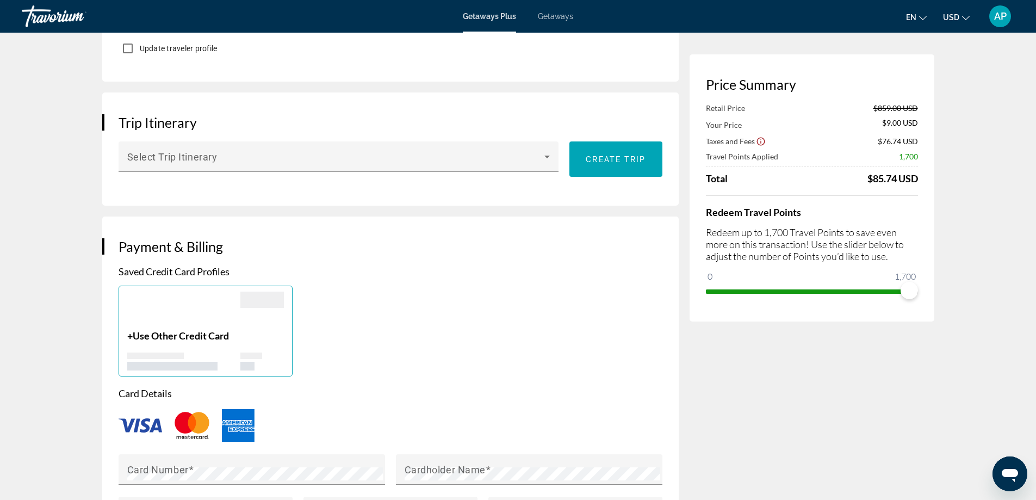
click at [140, 423] on img "Main content" at bounding box center [141, 425] width 44 height 14
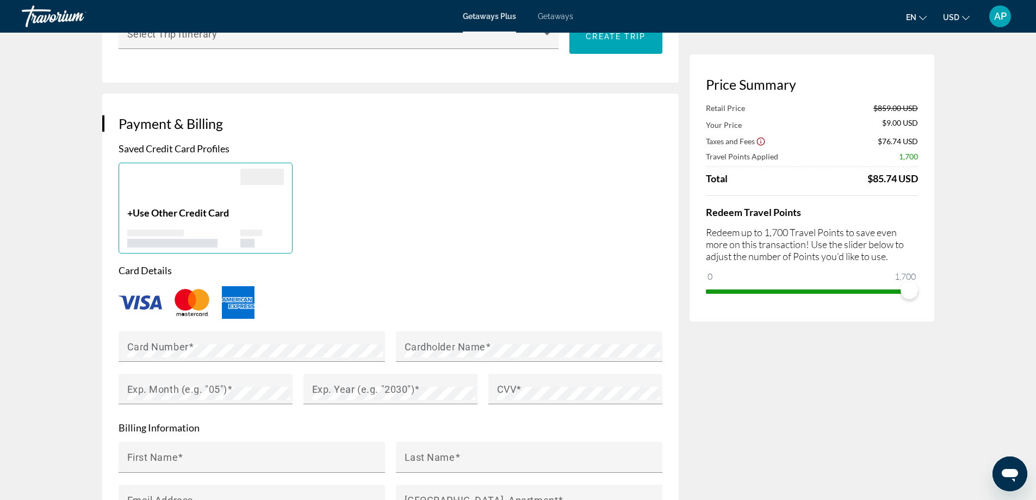
scroll to position [718, 0]
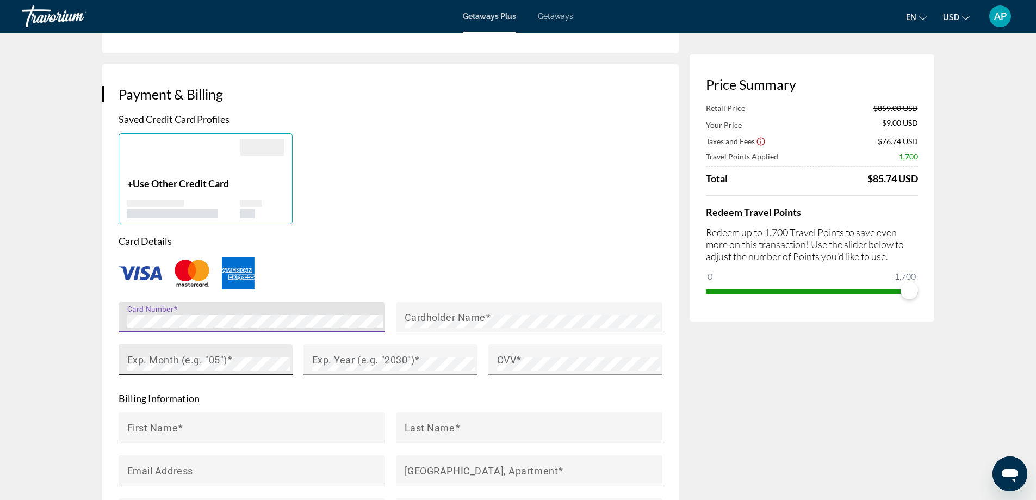
click at [208, 355] on mat-label "Exp. Month (e.g. "05")" at bounding box center [177, 359] width 100 height 11
click at [361, 356] on mat-label "Exp. Year (e.g. "2030")" at bounding box center [363, 359] width 103 height 11
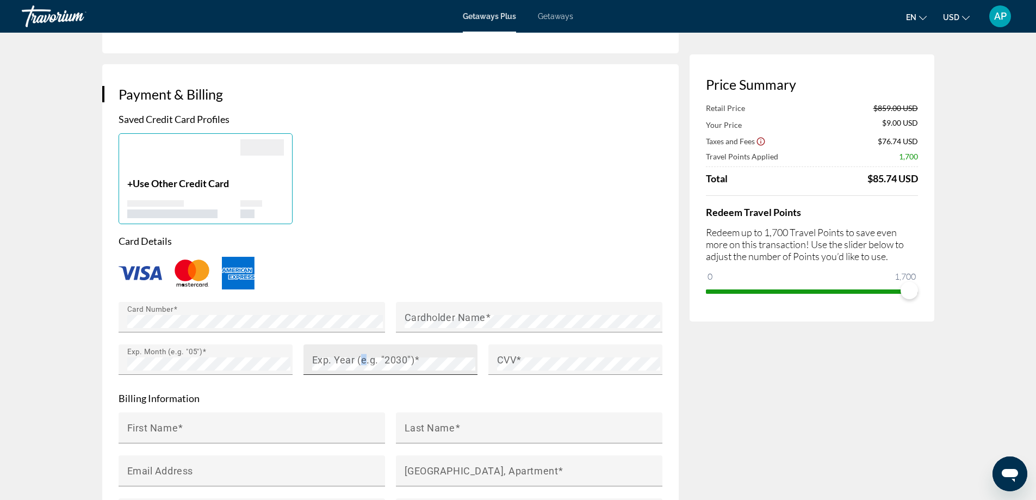
click at [361, 356] on mat-label "Exp. Year (e.g. "2030")" at bounding box center [363, 359] width 103 height 11
click at [509, 358] on mat-label "CVV" at bounding box center [507, 359] width 20 height 11
click at [158, 431] on mat-label "First Name" at bounding box center [152, 427] width 51 height 11
click at [158, 431] on input "First Name" at bounding box center [255, 432] width 256 height 13
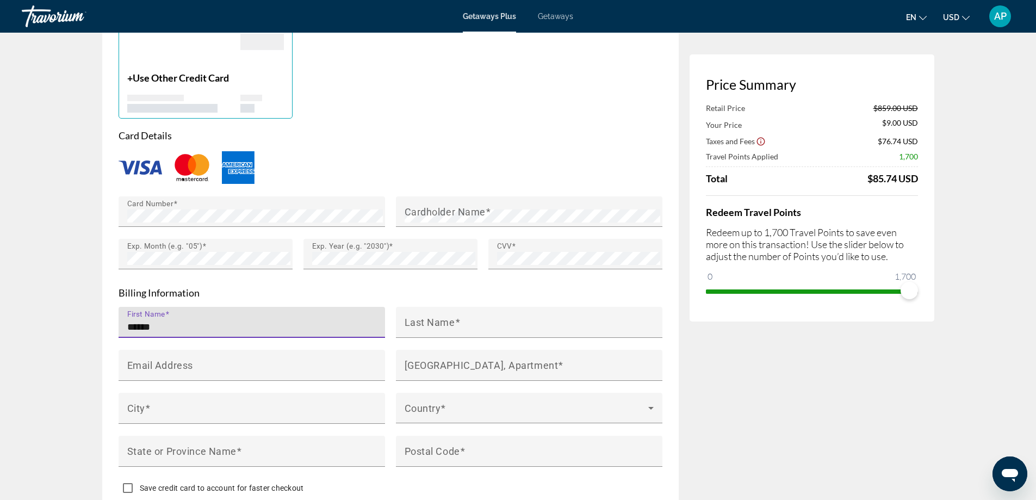
scroll to position [827, 0]
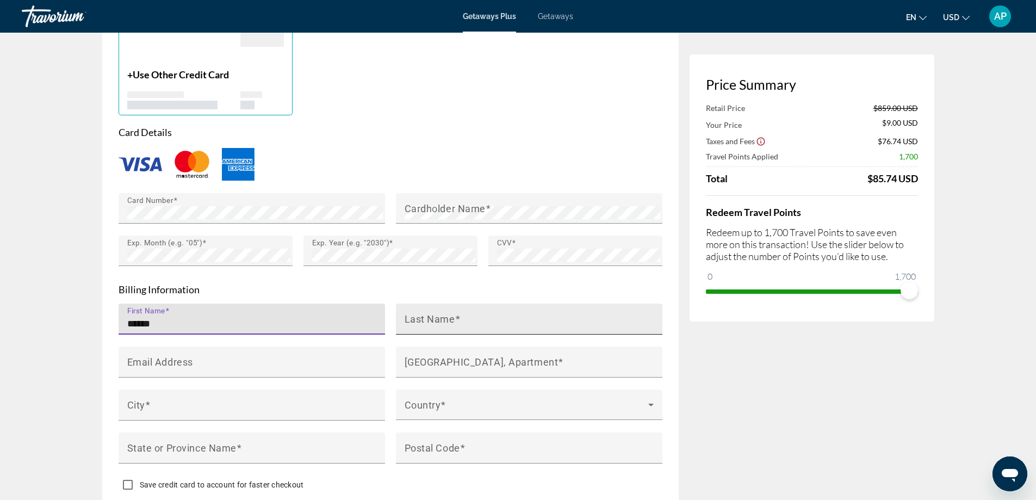
type input "******"
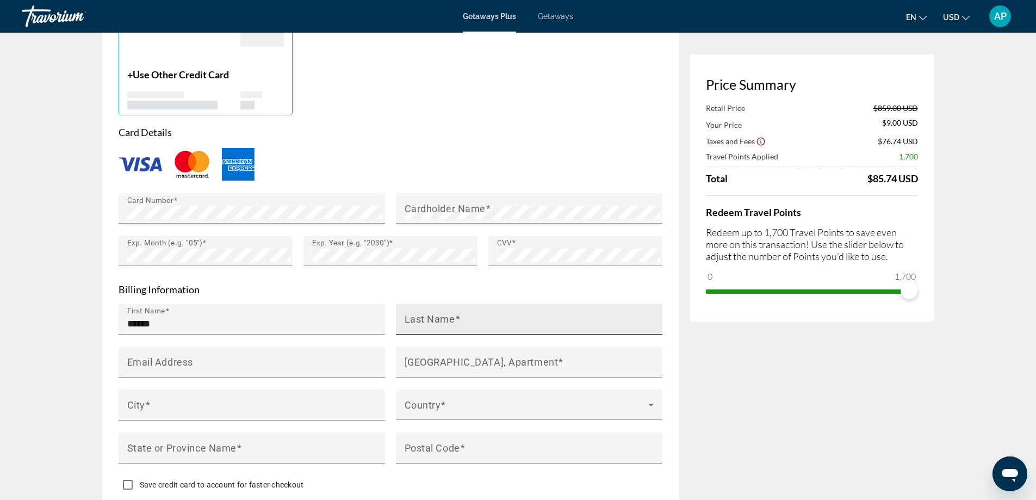
click at [450, 315] on mat-label "Last Name" at bounding box center [430, 318] width 51 height 11
click at [450, 317] on input "Last Name" at bounding box center [533, 323] width 256 height 13
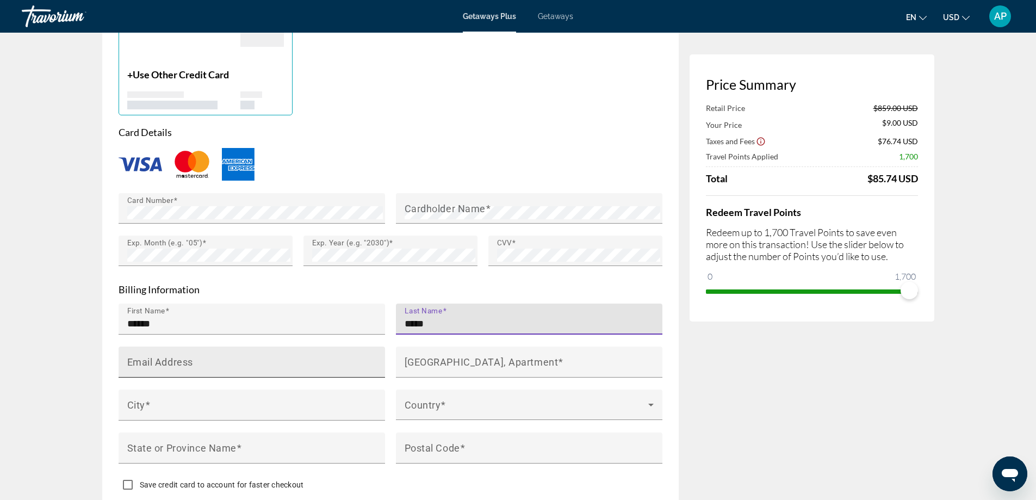
type input "*****"
click at [160, 359] on mat-label "Email Address" at bounding box center [160, 361] width 66 height 11
click at [160, 360] on input "Email Address" at bounding box center [255, 366] width 256 height 13
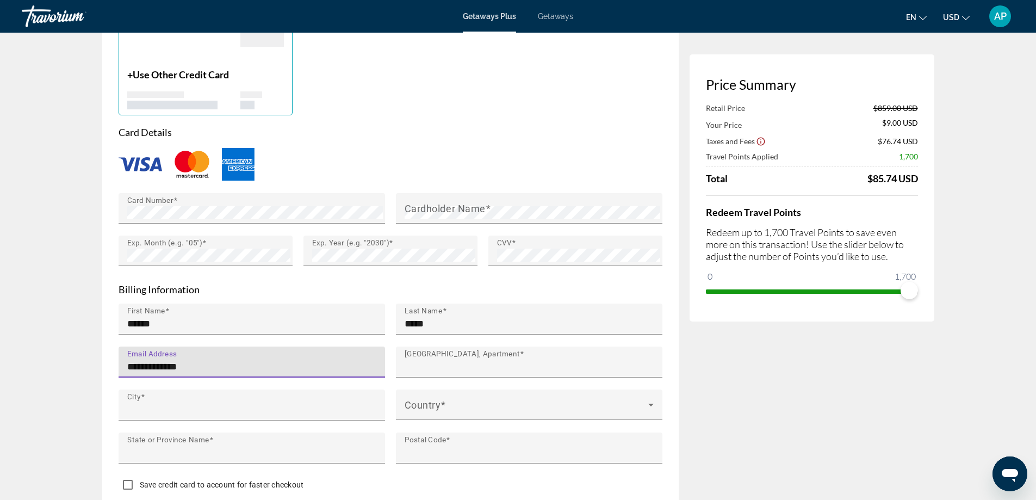
type input "**********"
type input "**"
type input "*****"
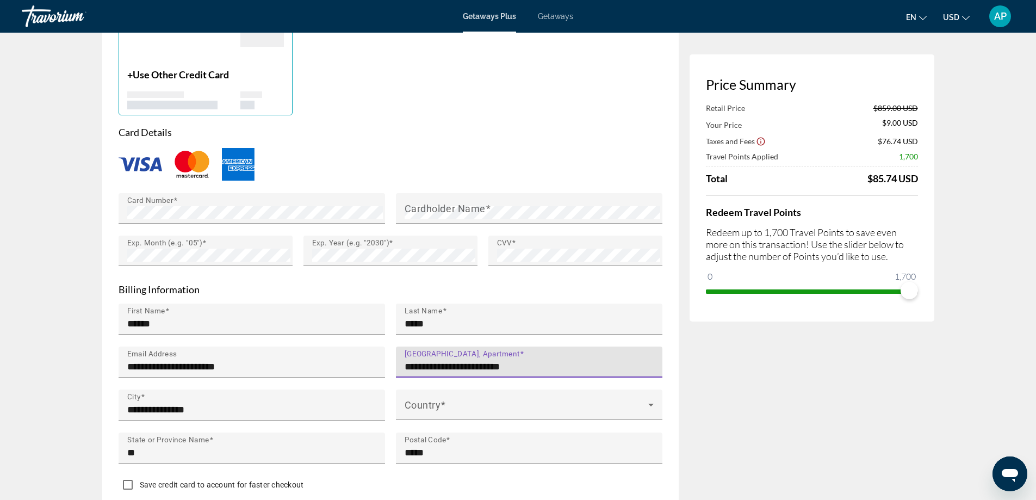
click at [529, 364] on input "**********" at bounding box center [533, 366] width 256 height 13
type input "*"
type input "**********"
click at [243, 404] on input "**********" at bounding box center [255, 409] width 256 height 13
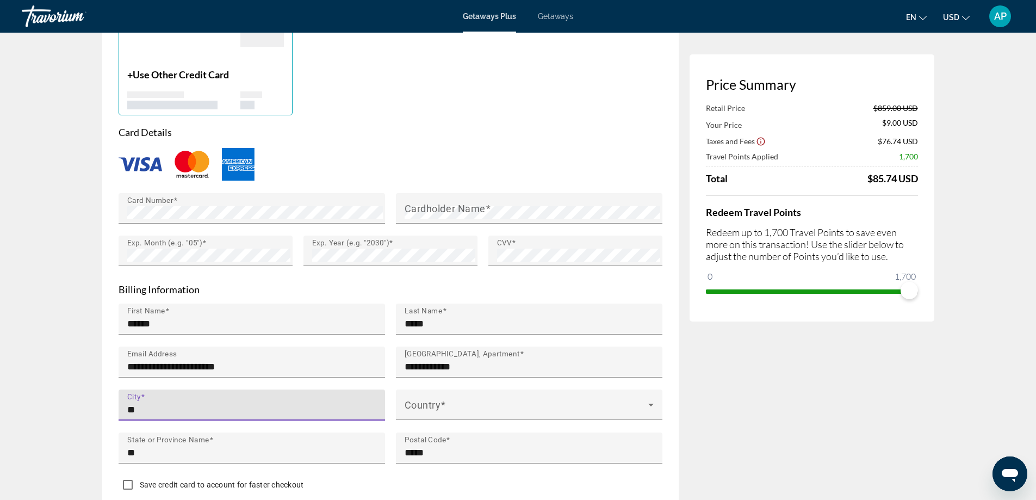
type input "*"
type input "********"
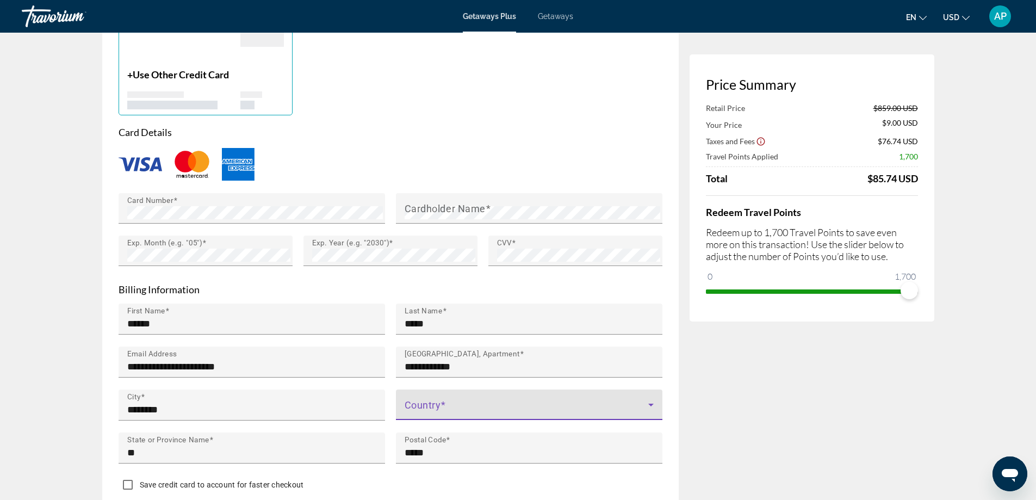
click at [653, 402] on icon "Main content" at bounding box center [650, 404] width 13 height 13
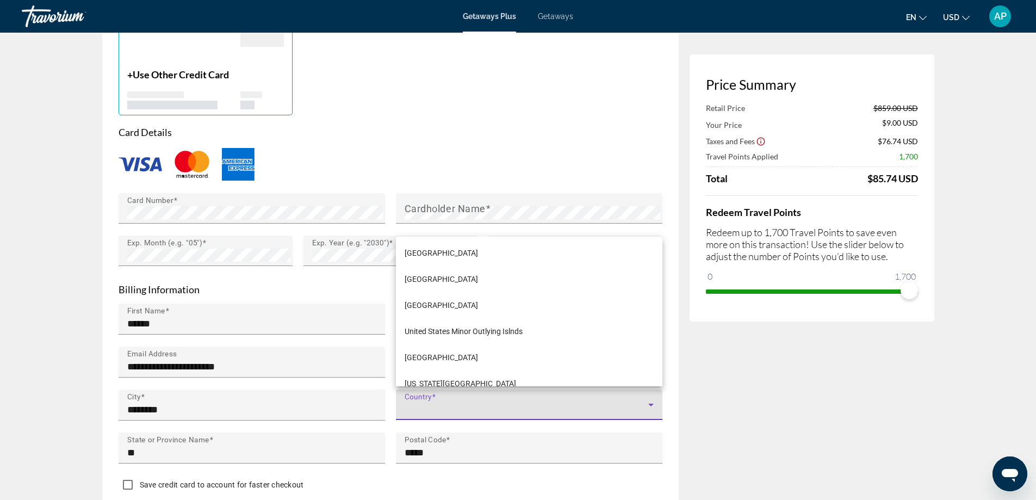
scroll to position [6256, 0]
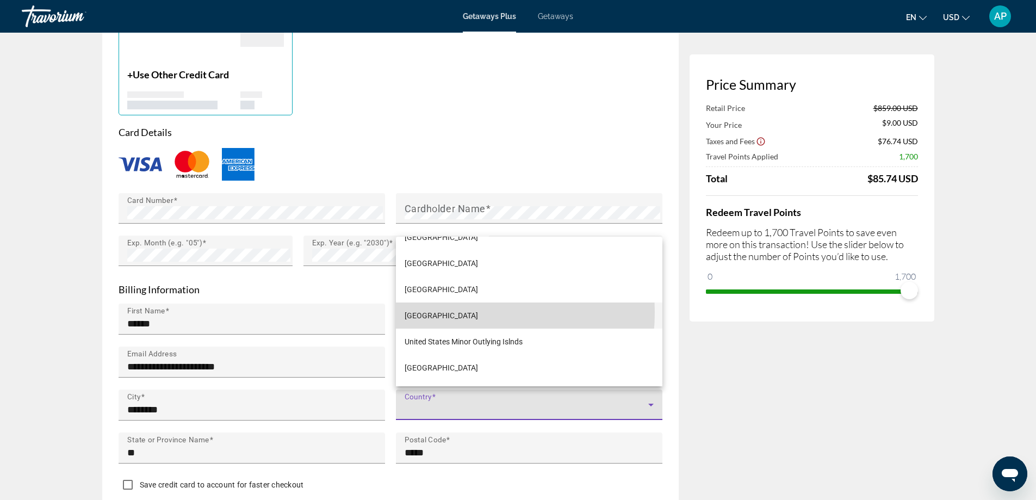
click at [445, 312] on span "[GEOGRAPHIC_DATA]" at bounding box center [441, 315] width 73 height 13
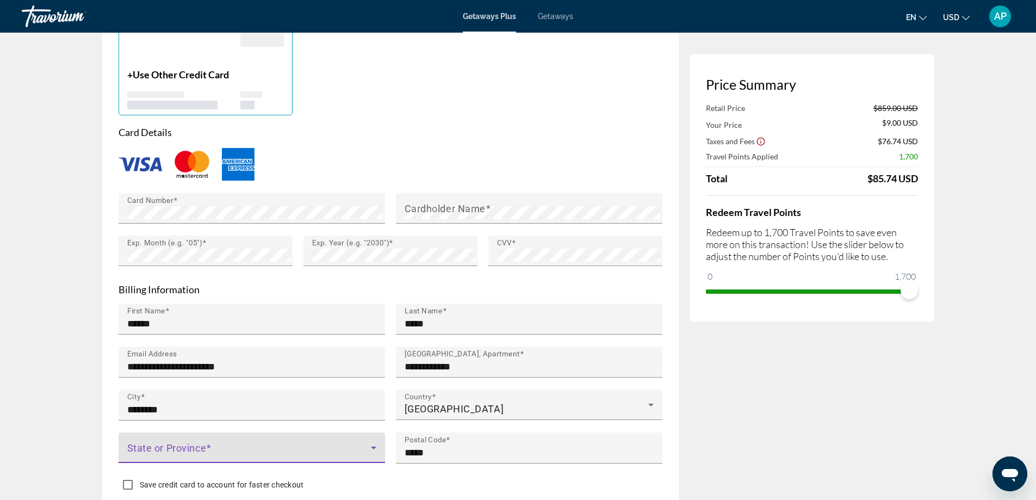
click at [374, 447] on icon "Main content" at bounding box center [373, 448] width 5 height 3
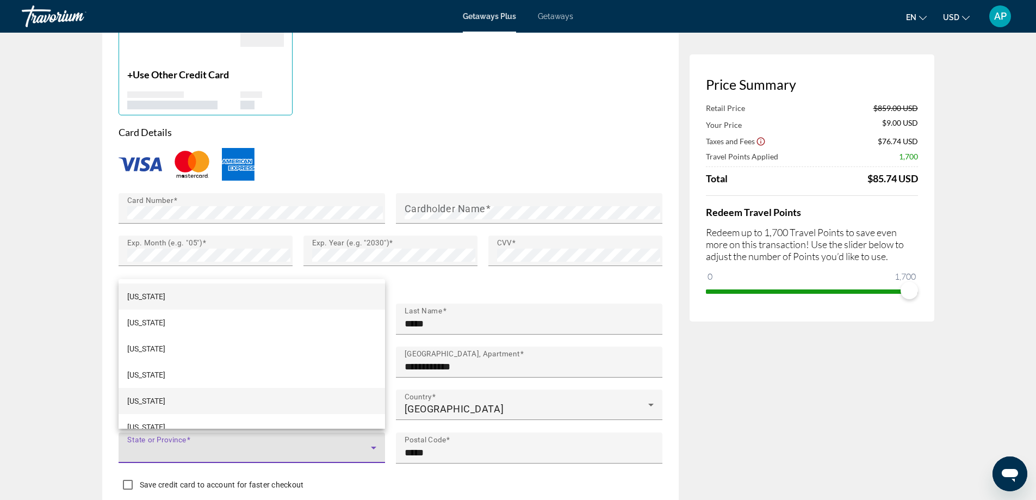
click at [156, 400] on span "[US_STATE]" at bounding box center [146, 400] width 38 height 13
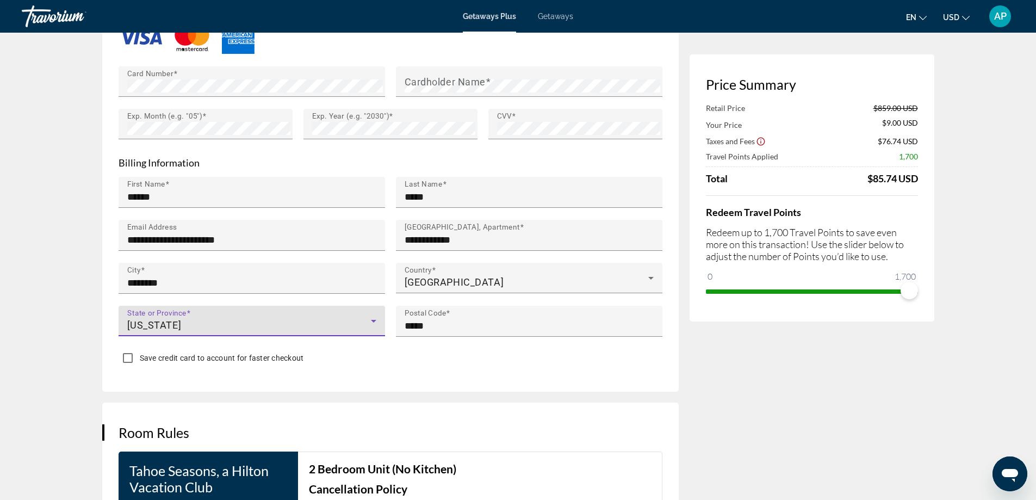
scroll to position [957, 0]
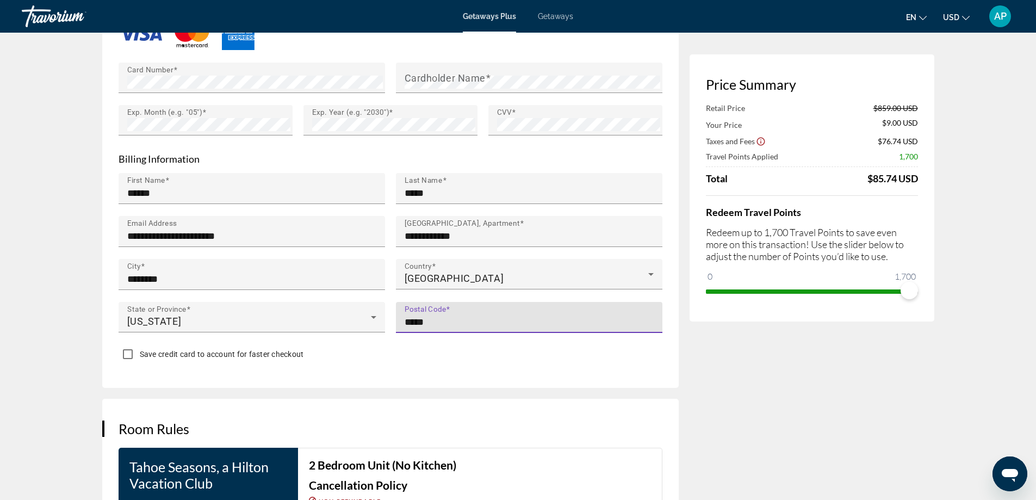
click at [439, 315] on input "*****" at bounding box center [533, 321] width 256 height 13
type input "*****"
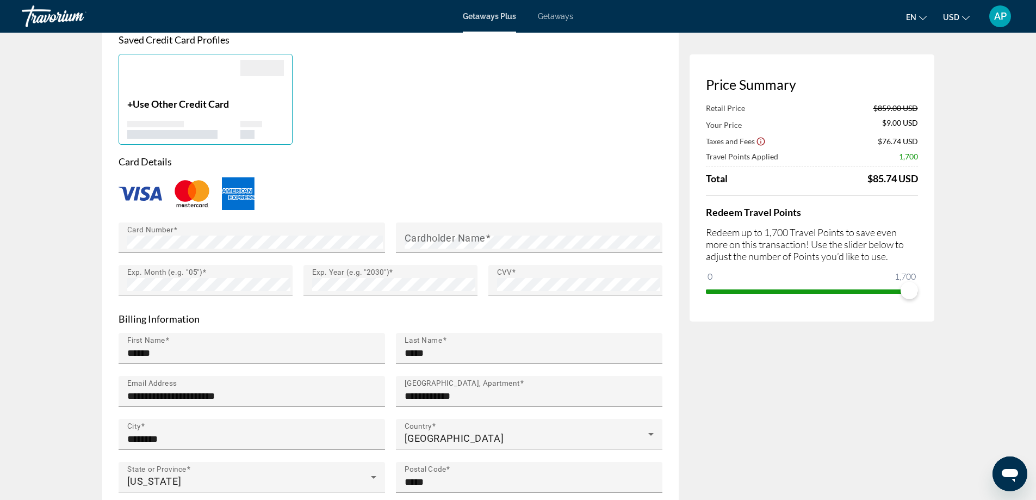
scroll to position [783, 0]
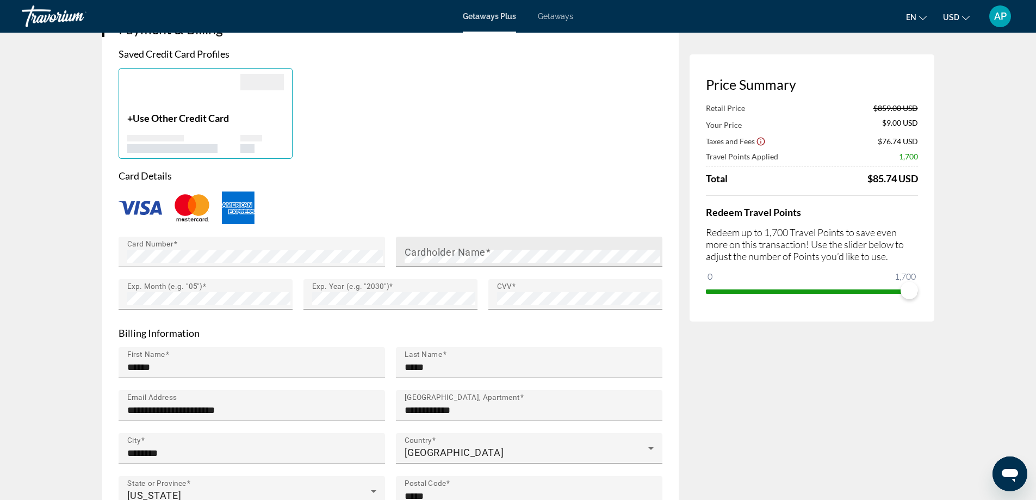
click at [451, 251] on mat-label "Cardholder Name" at bounding box center [445, 251] width 81 height 11
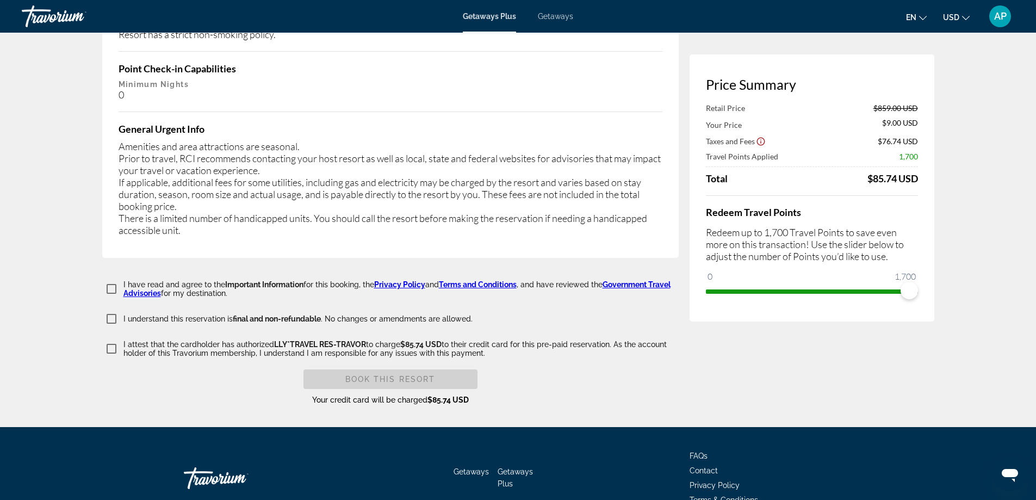
scroll to position [2023, 0]
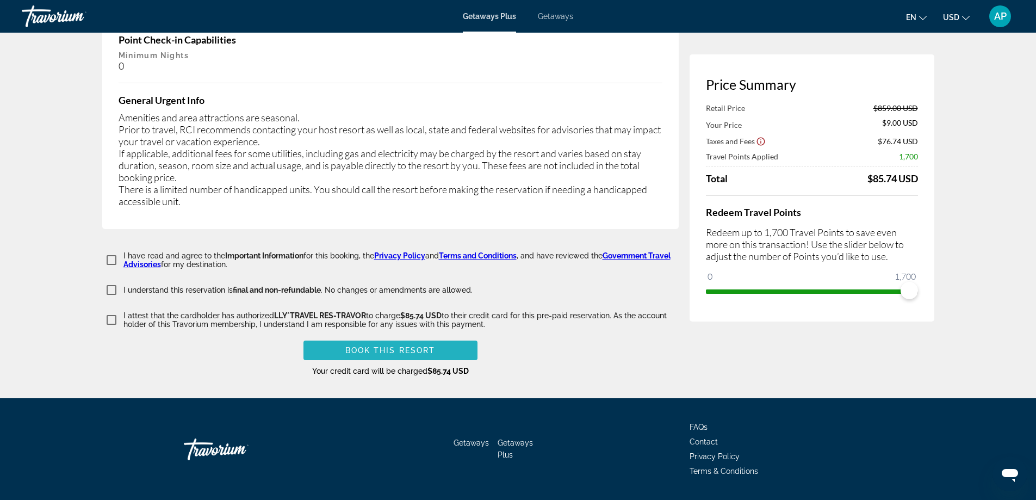
click at [385, 346] on span "Book this Resort" at bounding box center [390, 350] width 90 height 9
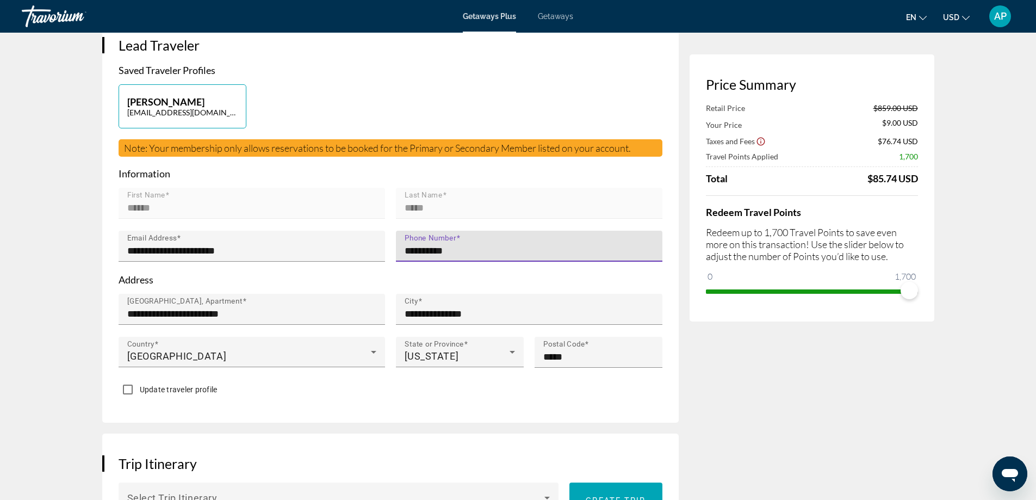
type input "**********"
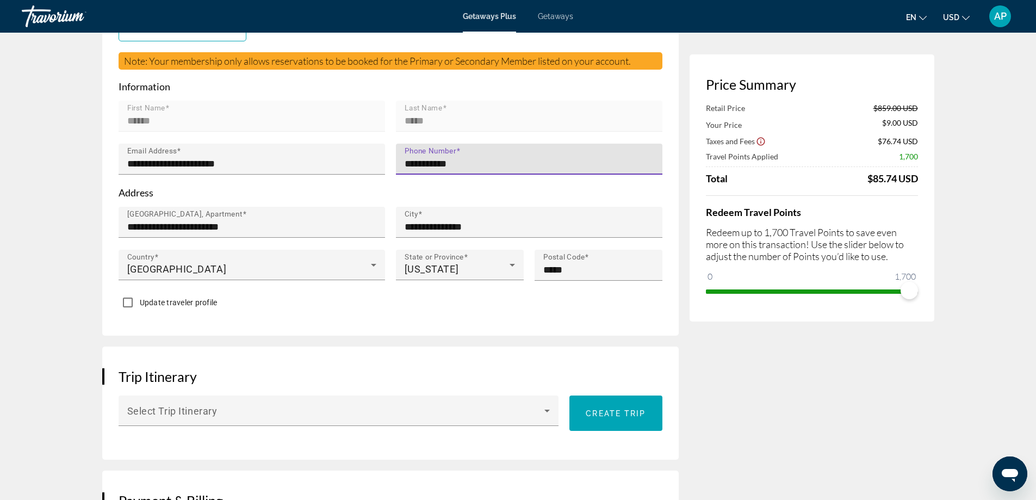
scroll to position [261, 0]
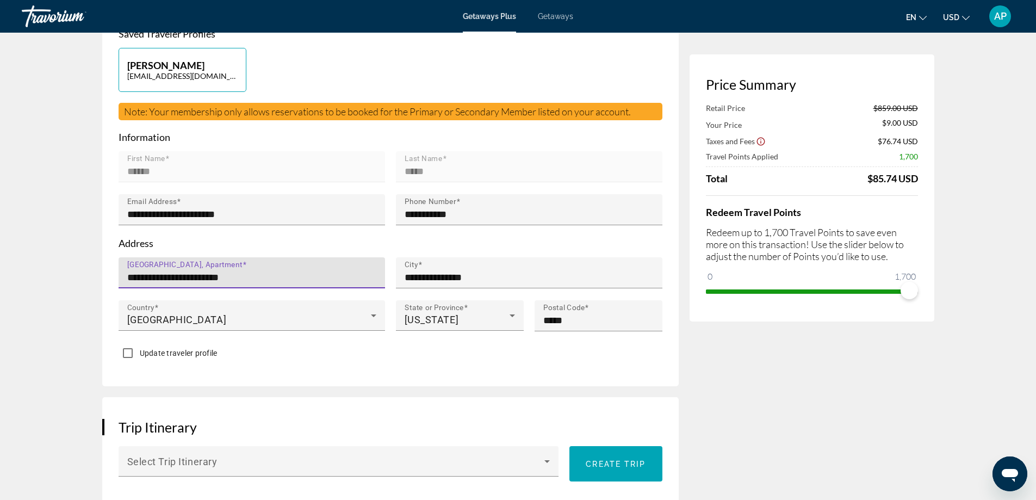
click at [246, 274] on input "**********" at bounding box center [255, 277] width 256 height 13
type input "*"
type input "**********"
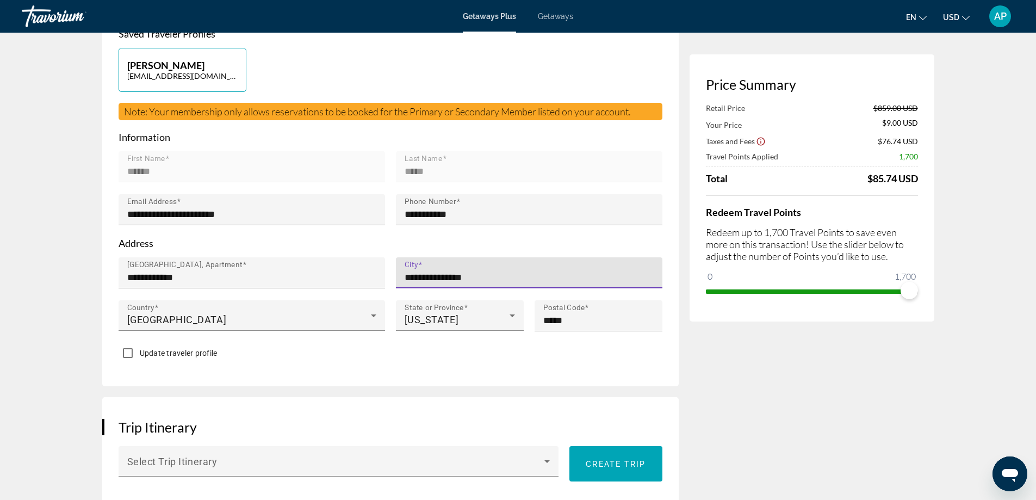
click at [498, 277] on input "**********" at bounding box center [533, 277] width 256 height 13
type input "*"
type input "********"
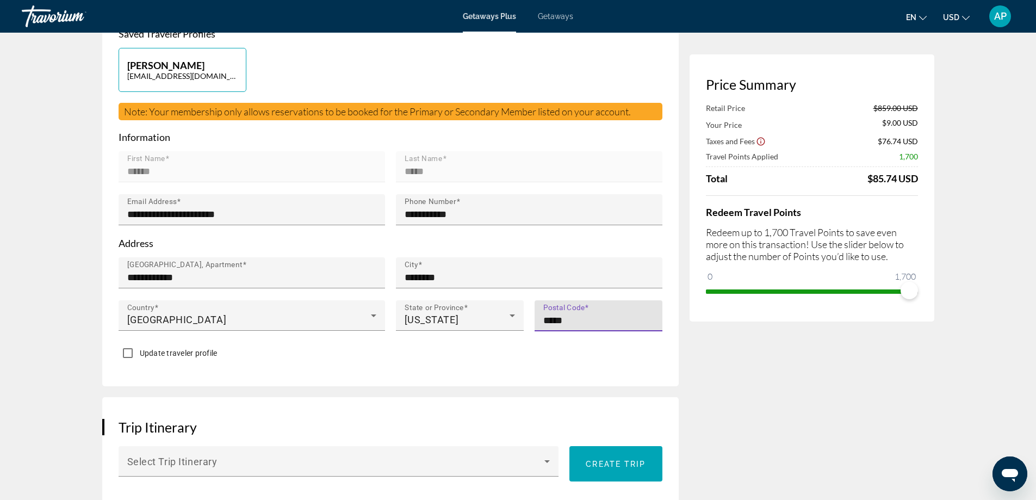
click at [572, 319] on input "*****" at bounding box center [601, 320] width 117 height 13
type input "*****"
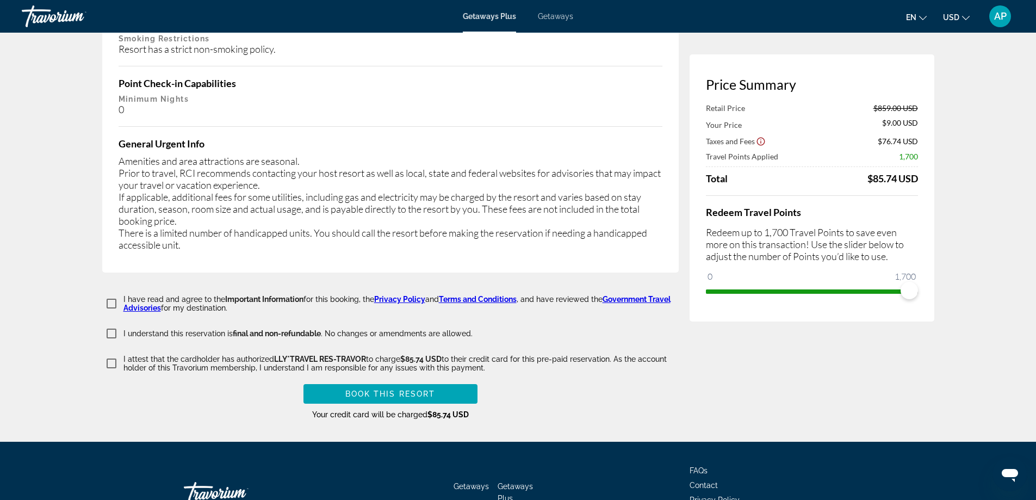
scroll to position [2023, 0]
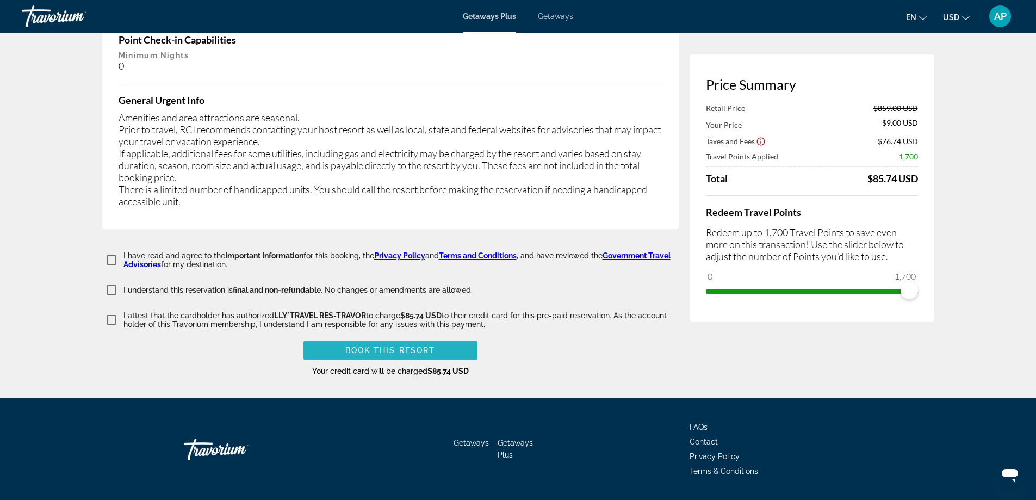
click at [396, 346] on span "Book this Resort" at bounding box center [390, 350] width 90 height 9
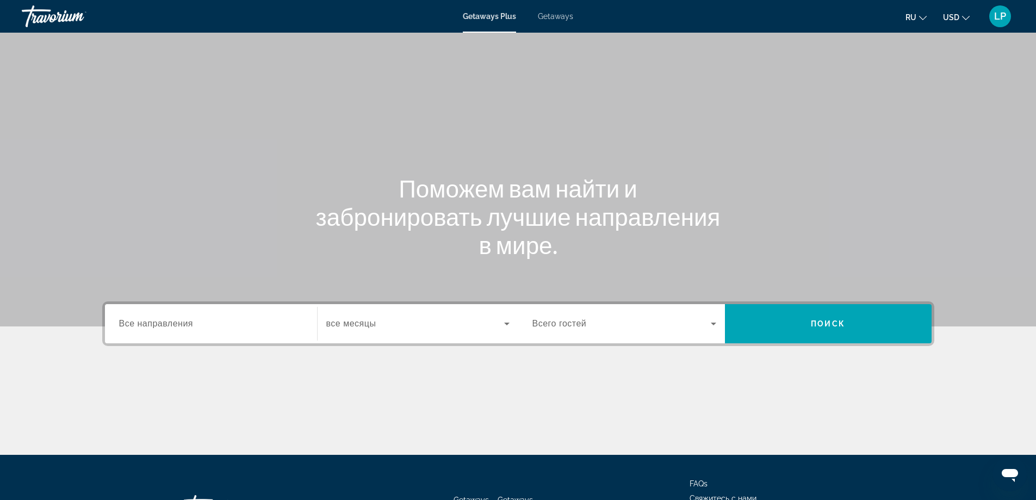
click at [159, 323] on span "Все направления" at bounding box center [156, 323] width 75 height 9
click at [159, 323] on input "Destination Все направления" at bounding box center [211, 324] width 184 height 13
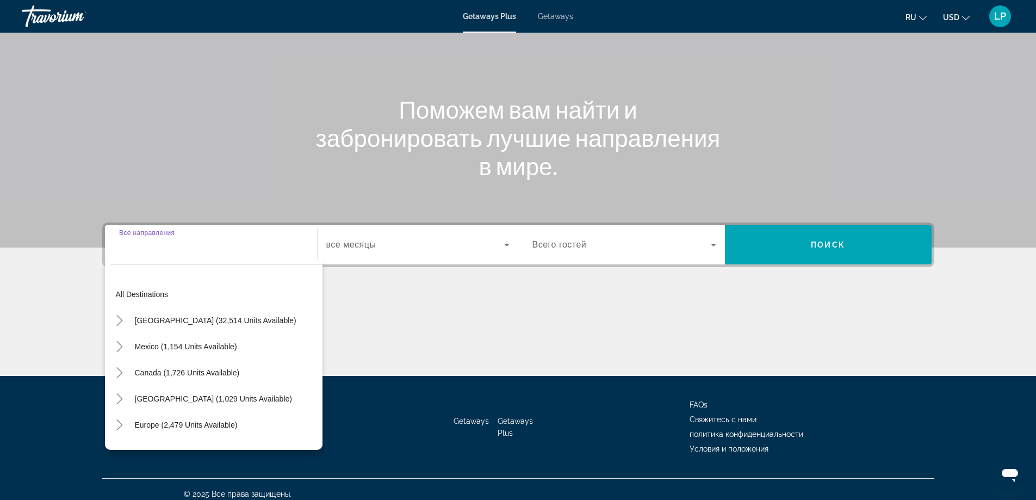
scroll to position [88, 0]
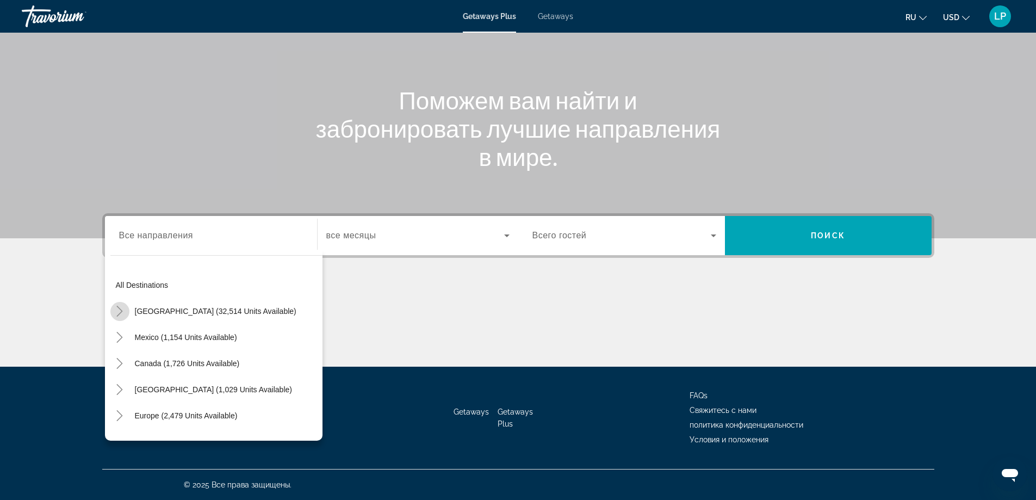
click at [119, 310] on icon "Toggle United States (32,514 units available)" at bounding box center [119, 311] width 11 height 11
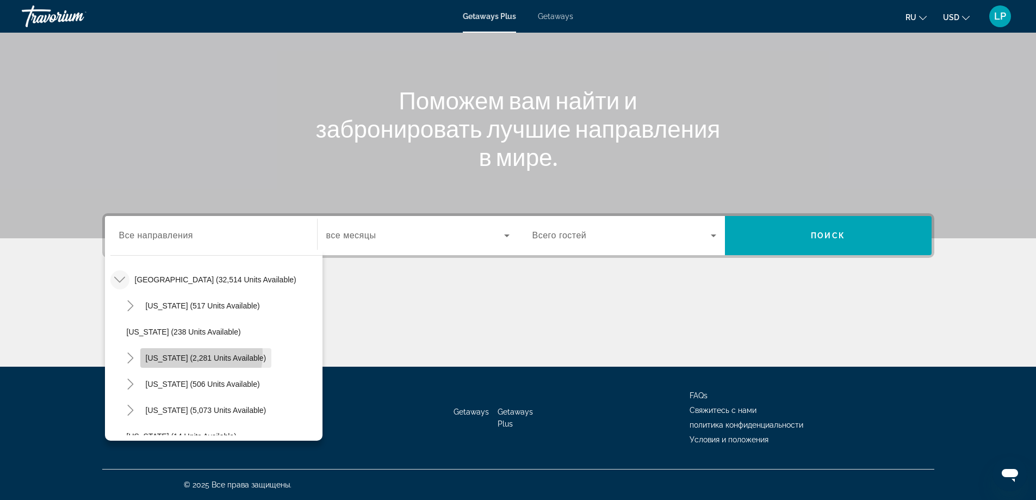
click at [166, 352] on span "Search widget" at bounding box center [206, 358] width 132 height 26
type input "**********"
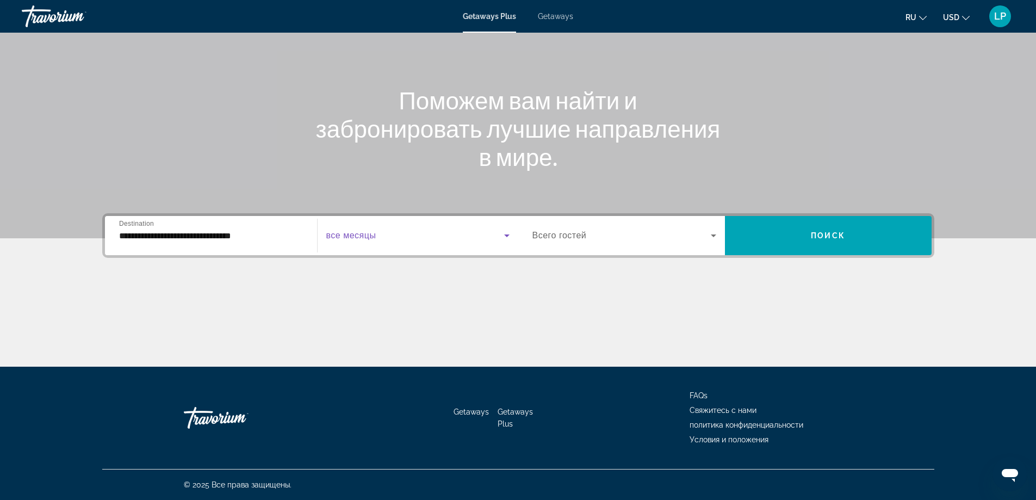
click at [507, 237] on icon "Search widget" at bounding box center [506, 235] width 13 height 13
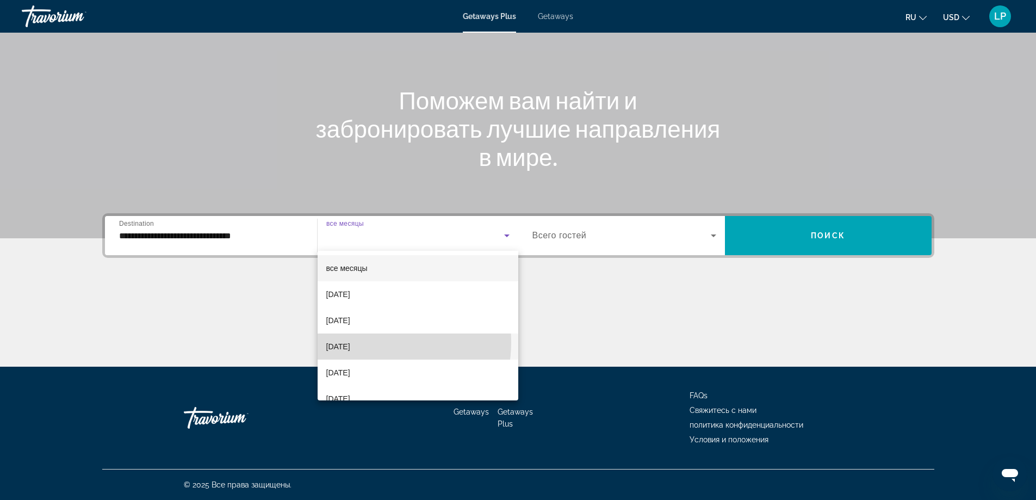
click at [350, 342] on span "[DATE]" at bounding box center [338, 346] width 24 height 13
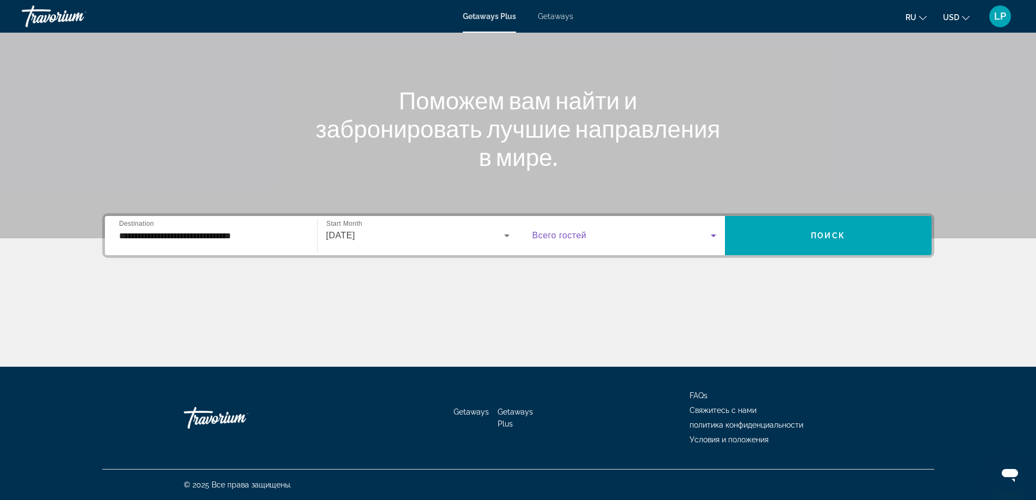
click at [714, 235] on icon "Search widget" at bounding box center [713, 235] width 5 height 3
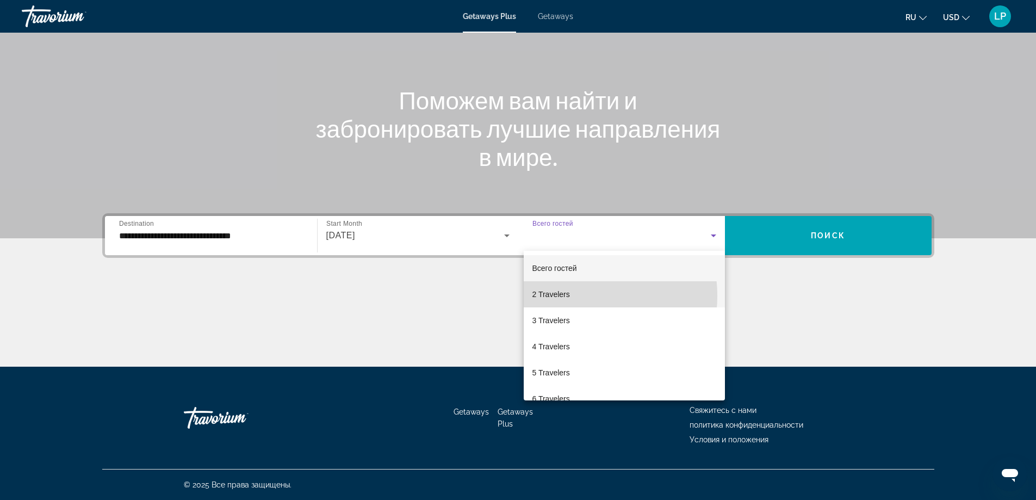
click at [571, 296] on mat-option "2 Travelers" at bounding box center [624, 294] width 201 height 26
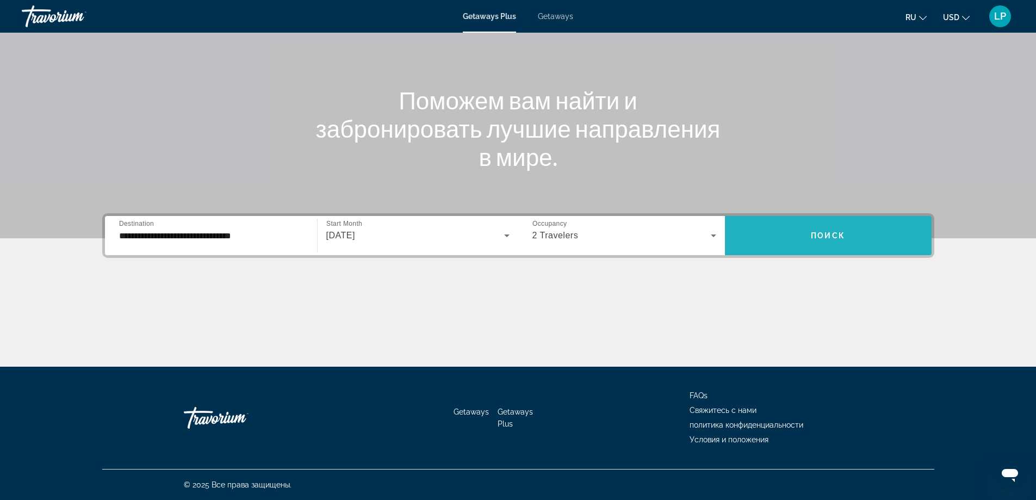
click at [821, 233] on span "Поиск" at bounding box center [828, 235] width 34 height 9
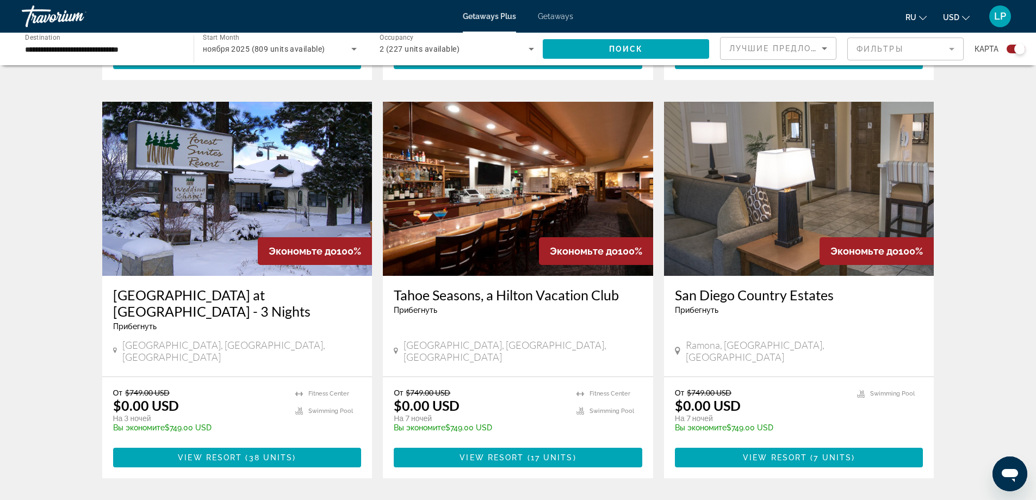
scroll to position [728, 0]
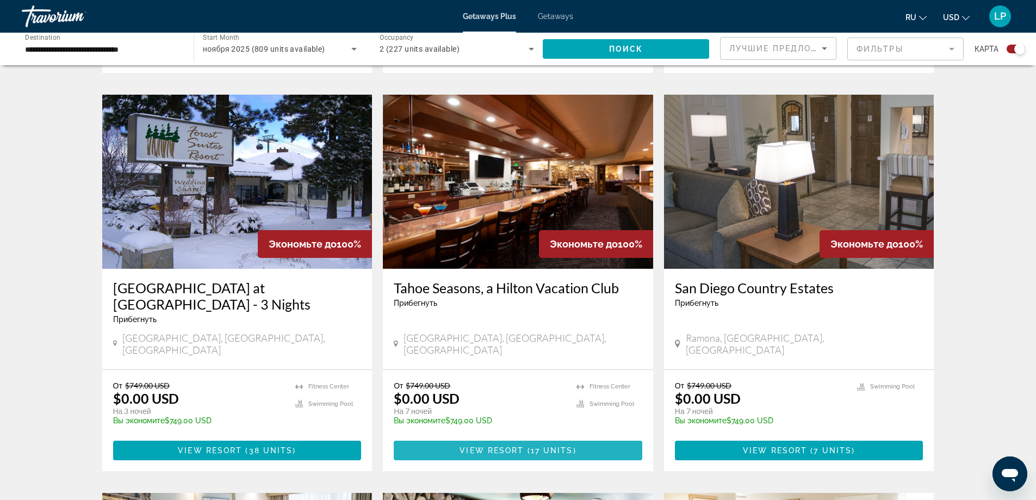
click at [509, 446] on span "View Resort" at bounding box center [492, 450] width 64 height 9
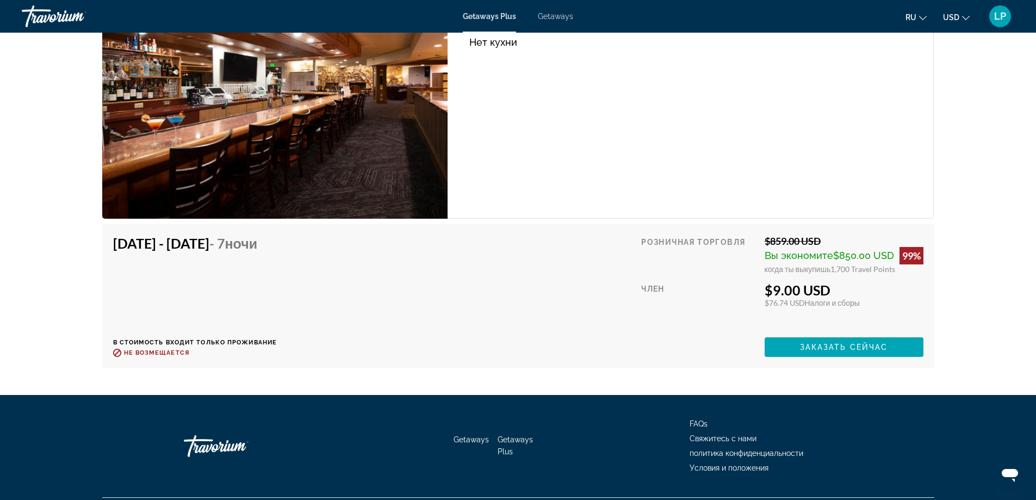
scroll to position [3691, 0]
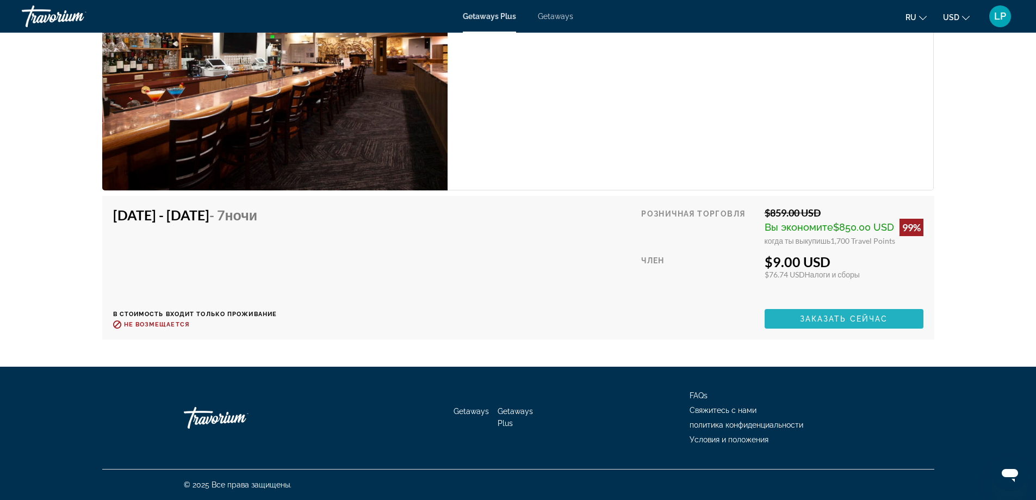
click at [833, 317] on span "Заказать сейчас" at bounding box center [844, 318] width 88 height 9
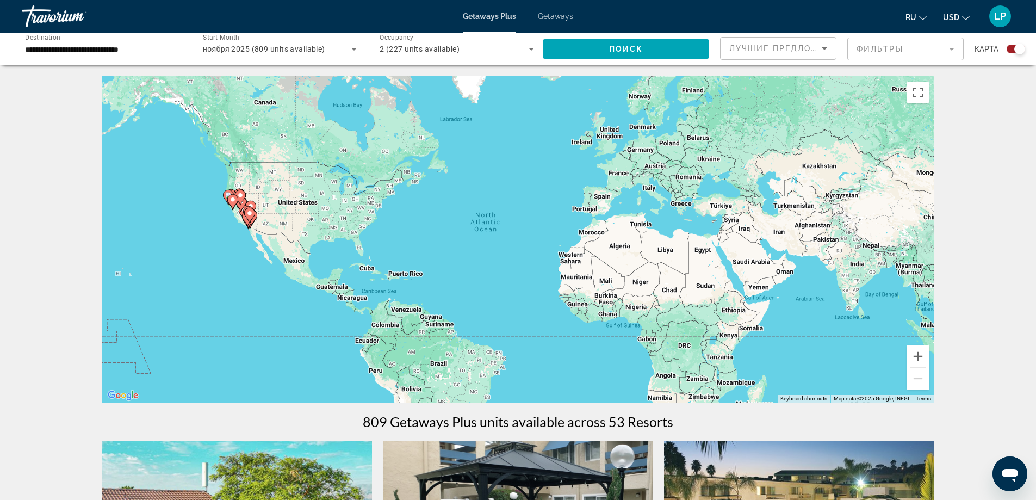
click at [354, 48] on icon "Search widget" at bounding box center [353, 49] width 5 height 3
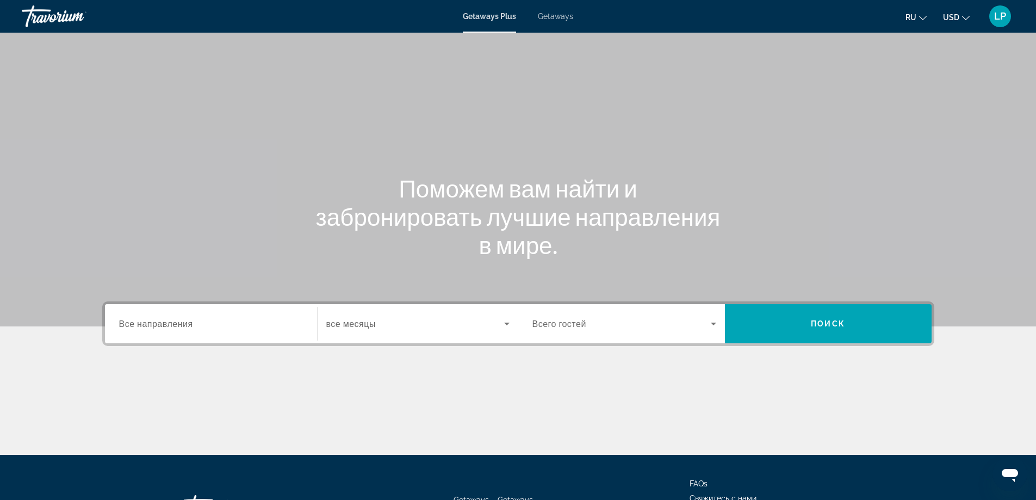
click at [163, 326] on span "Все направления" at bounding box center [156, 323] width 74 height 10
click at [163, 326] on input "Destination Все направления" at bounding box center [211, 324] width 184 height 13
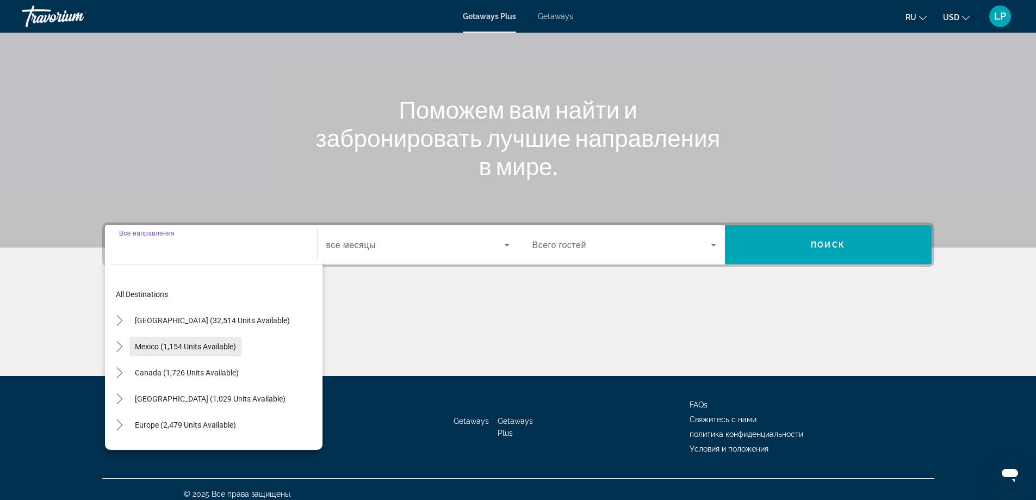
scroll to position [88, 0]
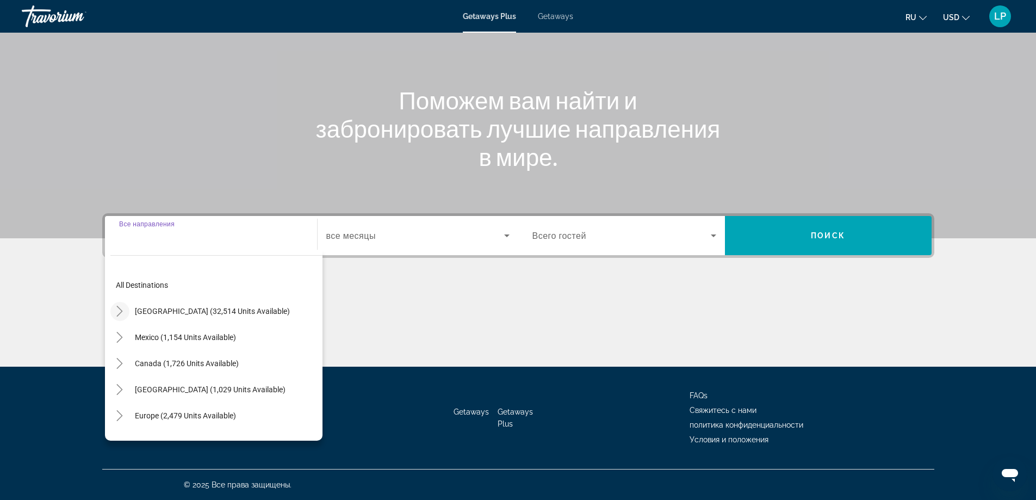
click at [120, 309] on icon "Toggle United States (32,514 units available)" at bounding box center [119, 311] width 11 height 11
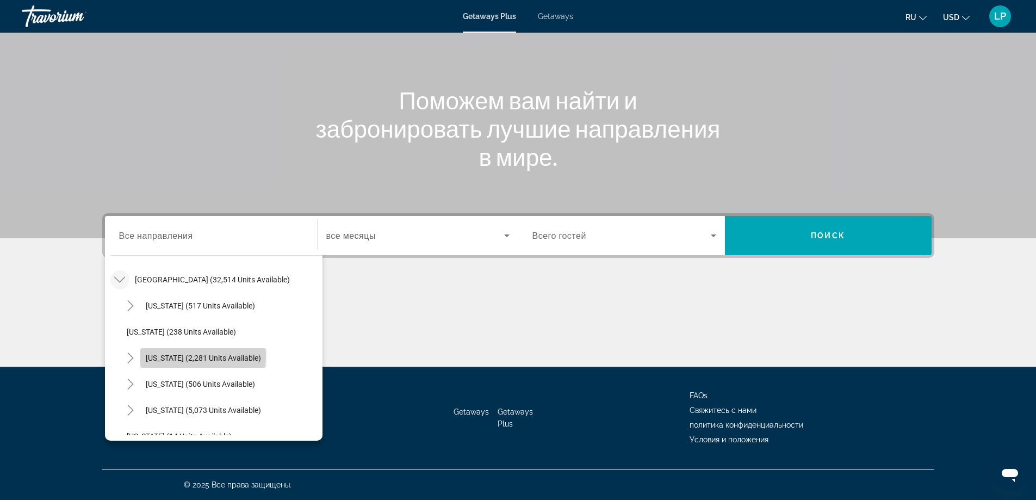
click at [202, 355] on span "[US_STATE] (2,281 units available)" at bounding box center [203, 358] width 115 height 9
type input "**********"
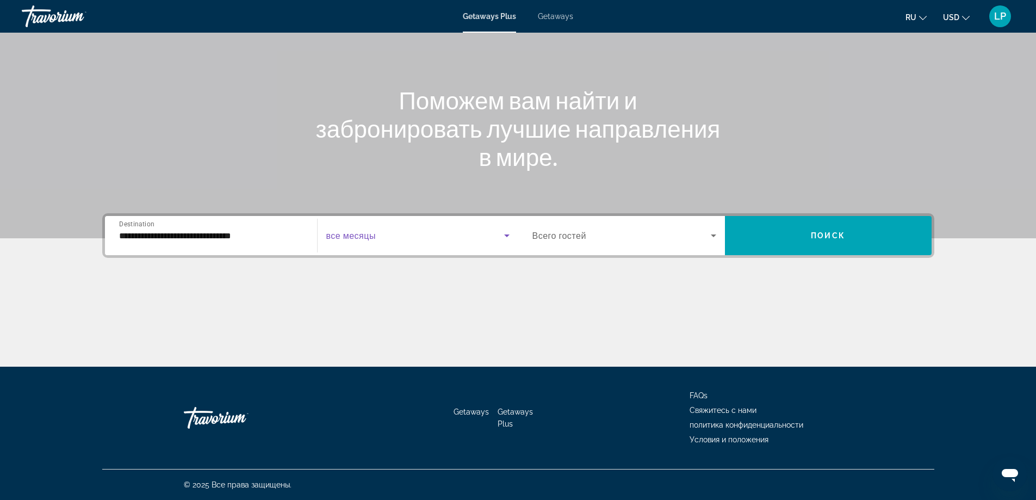
click at [506, 235] on icon "Search widget" at bounding box center [506, 235] width 5 height 3
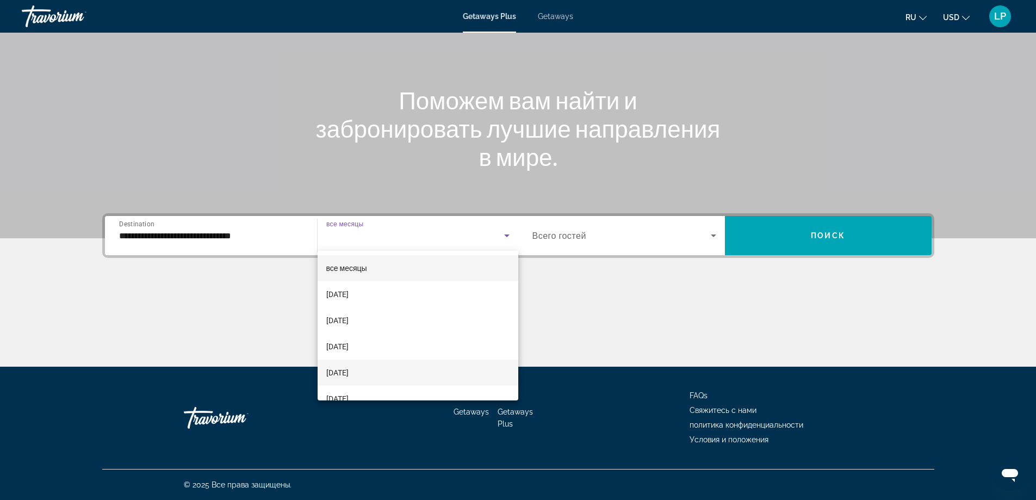
click at [349, 371] on span "[DATE]" at bounding box center [337, 372] width 22 height 13
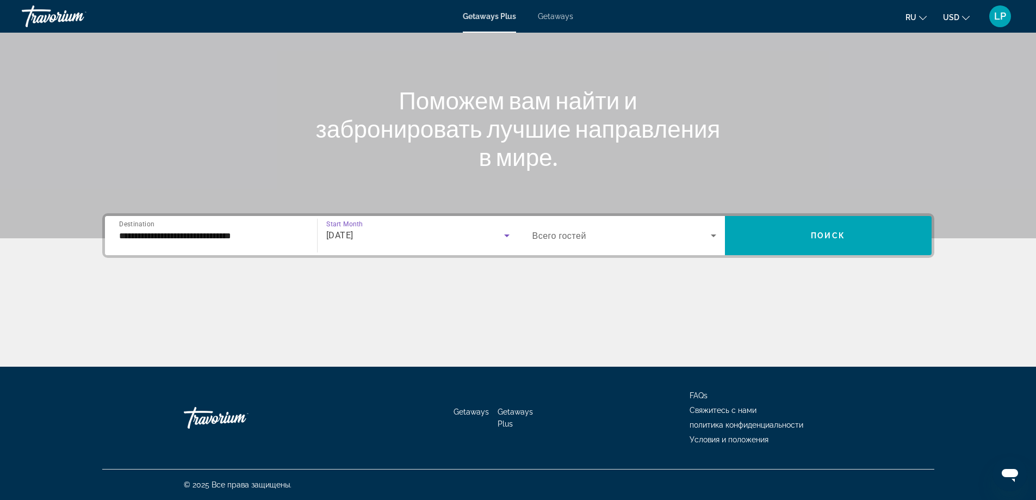
click at [715, 235] on icon "Search widget" at bounding box center [713, 235] width 5 height 3
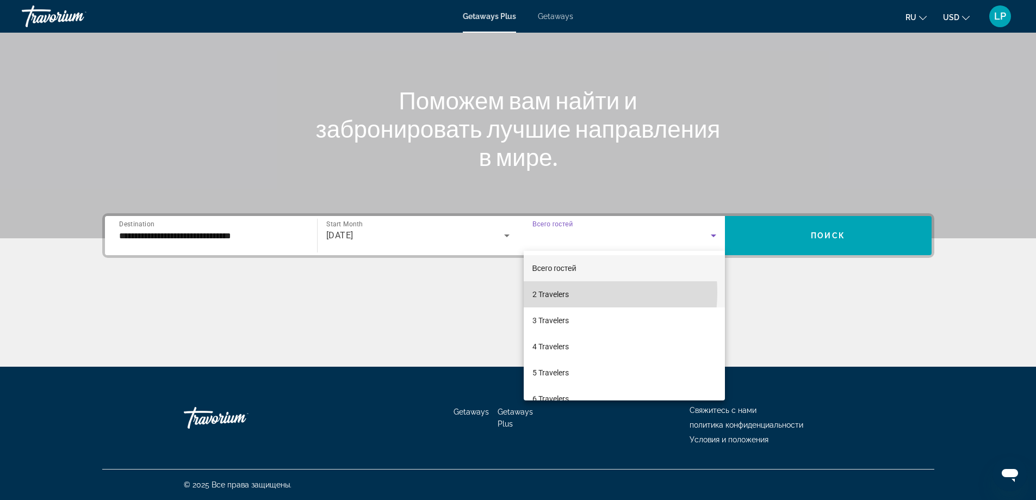
click at [556, 292] on span "2 Travelers" at bounding box center [550, 294] width 36 height 13
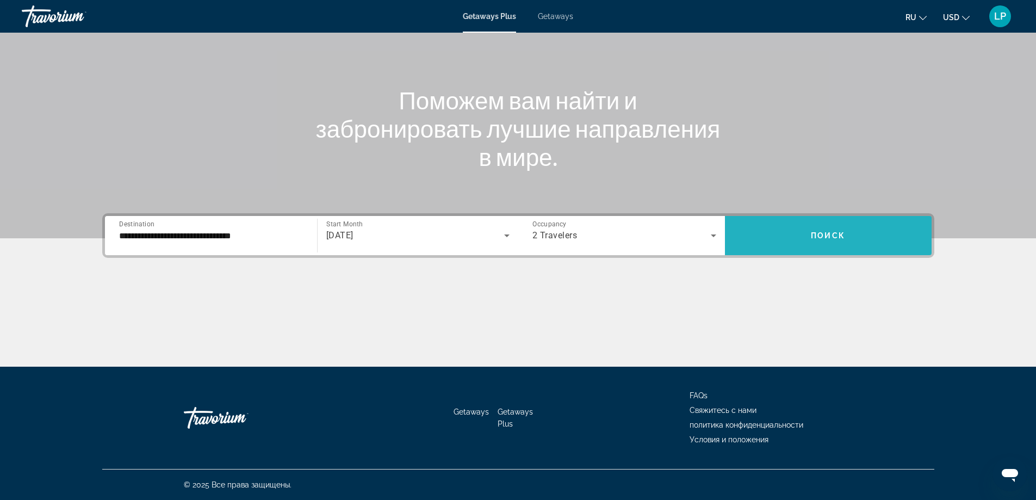
click at [824, 238] on span "Поиск" at bounding box center [828, 235] width 34 height 9
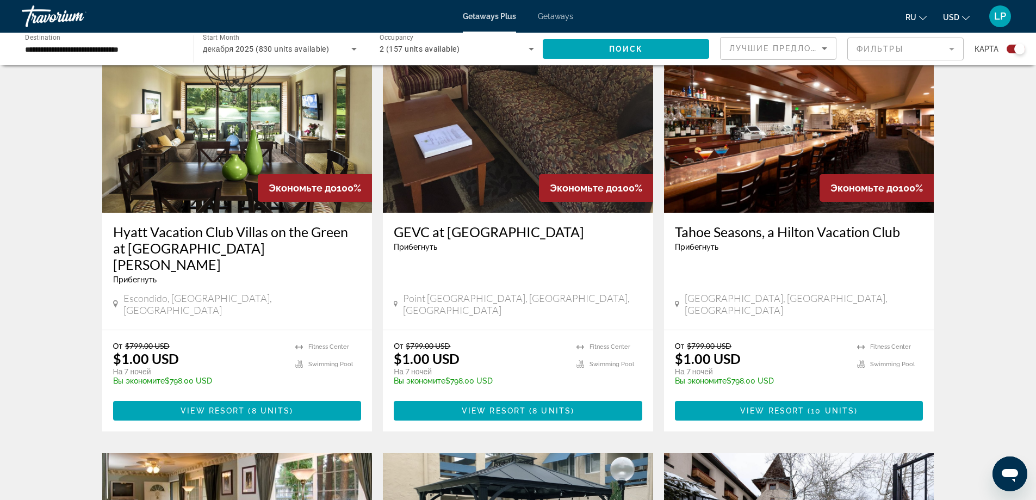
scroll to position [1208, 0]
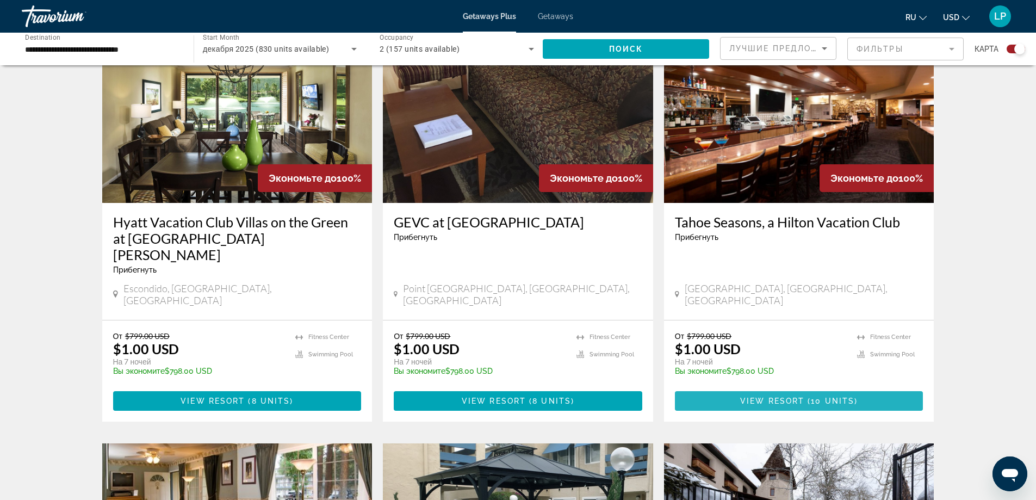
click at [793, 396] on span "View Resort" at bounding box center [772, 400] width 64 height 9
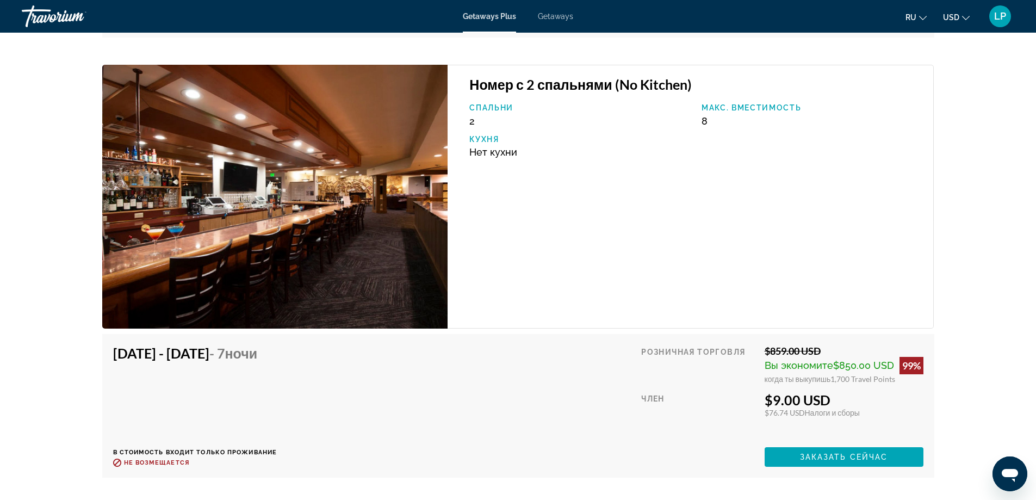
scroll to position [2985, 0]
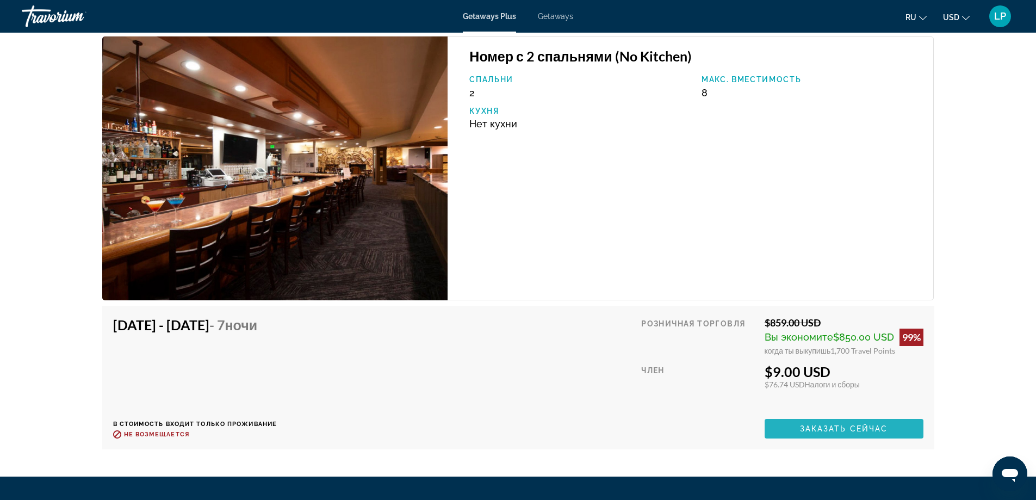
click at [847, 427] on span "Заказать сейчас" at bounding box center [844, 428] width 88 height 9
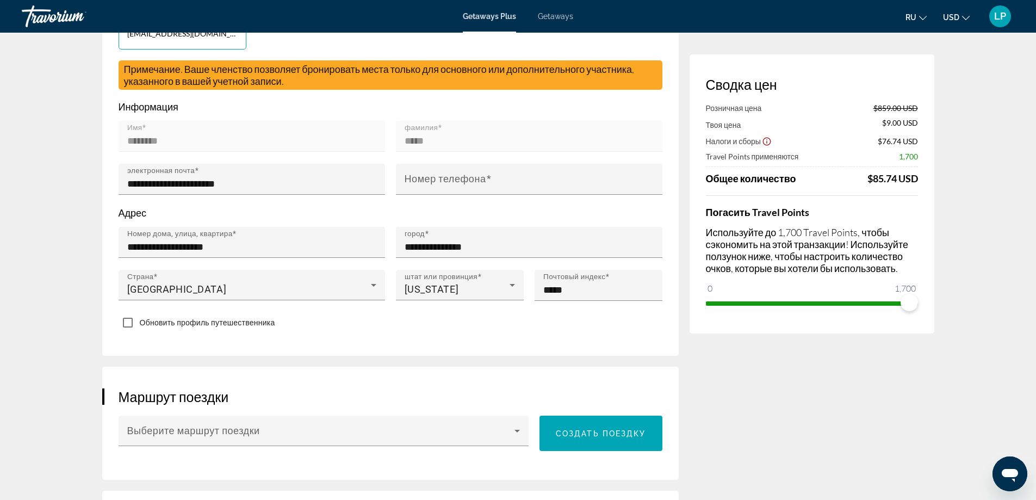
scroll to position [327, 0]
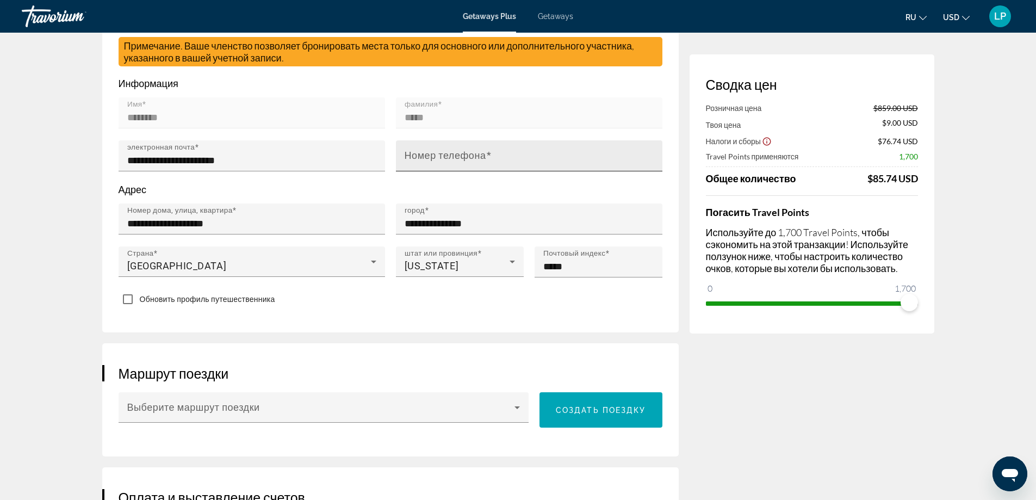
click at [463, 154] on mat-label "Номер телефона" at bounding box center [446, 155] width 82 height 11
click at [463, 154] on input "Номер телефона" at bounding box center [533, 160] width 256 height 13
type input "**********"
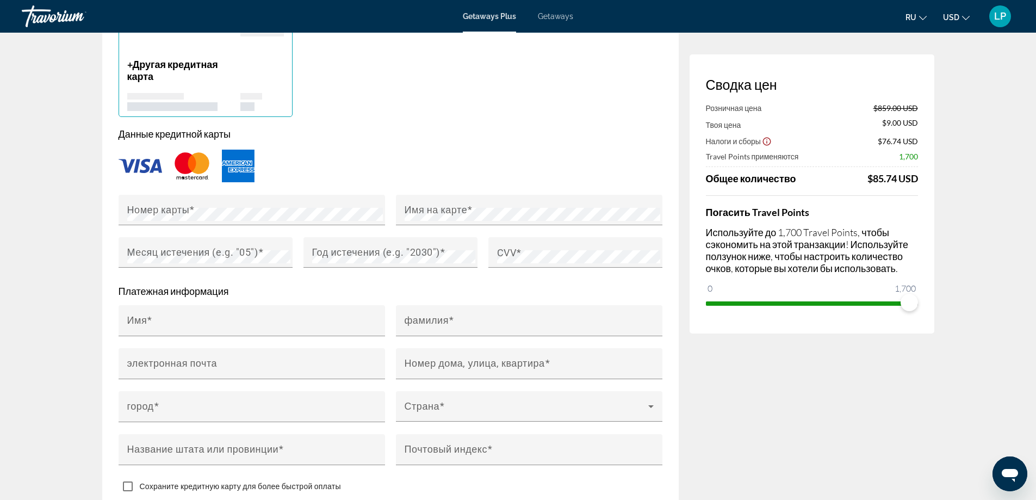
scroll to position [900, 0]
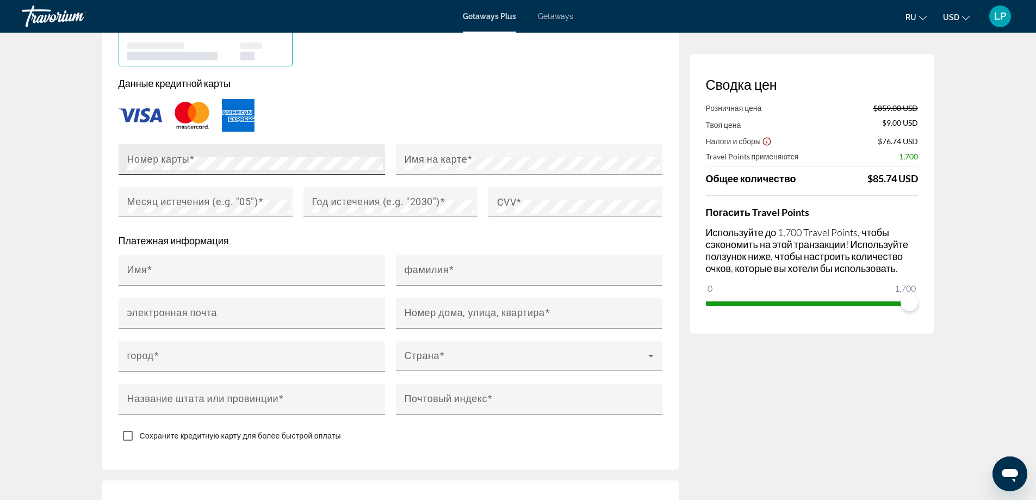
click at [160, 160] on mat-label "Номер карты" at bounding box center [158, 158] width 63 height 11
click at [141, 111] on img "Main content" at bounding box center [141, 115] width 44 height 14
click at [171, 159] on mat-label "Номер карты" at bounding box center [158, 158] width 63 height 11
click at [454, 154] on mat-label "Имя на карте" at bounding box center [436, 158] width 63 height 11
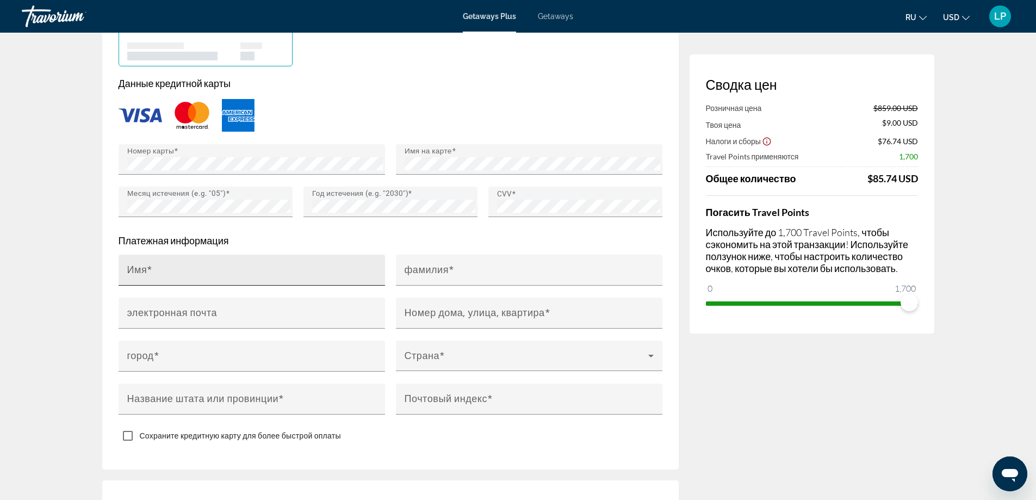
click at [146, 269] on mat-label "Имя" at bounding box center [137, 269] width 20 height 11
click at [146, 269] on input "Имя" at bounding box center [255, 274] width 256 height 13
type input "********"
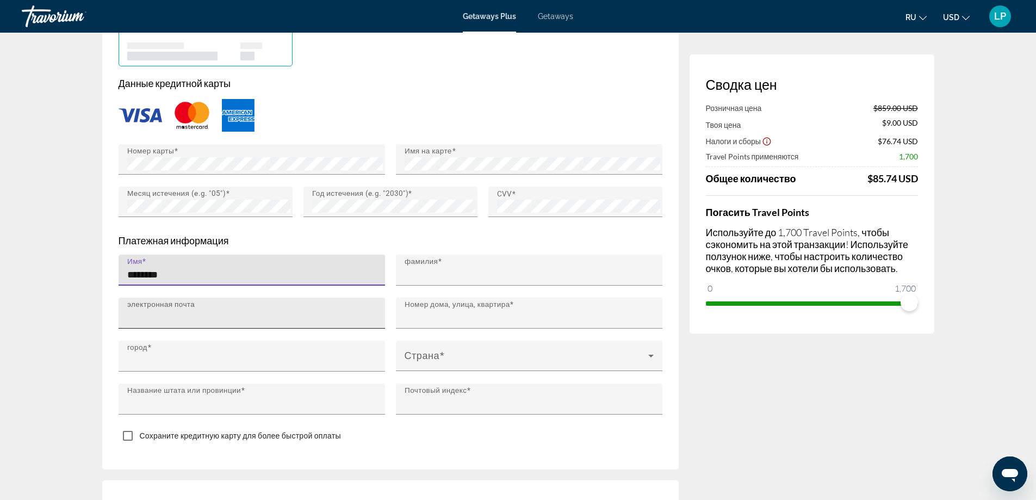
type input "*****"
type input "**********"
type input "**"
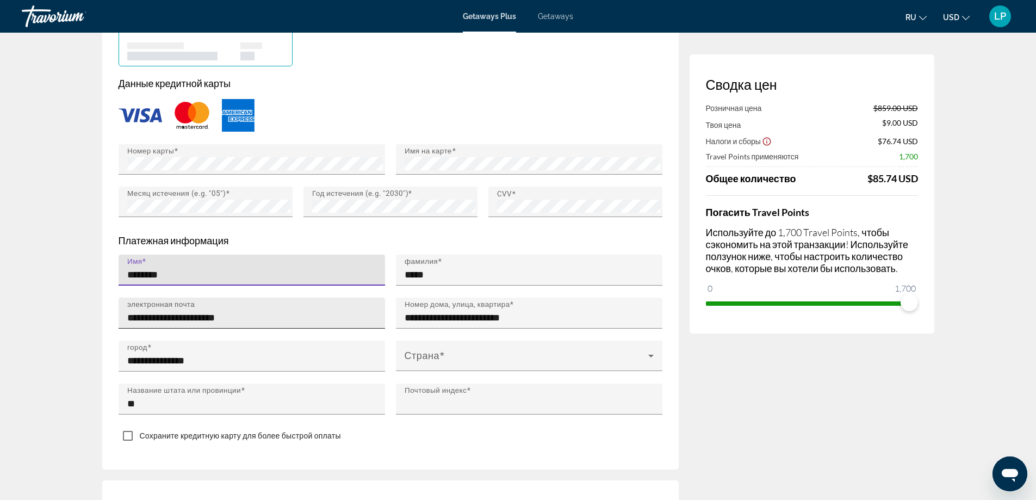
type input "*****"
type input "********"
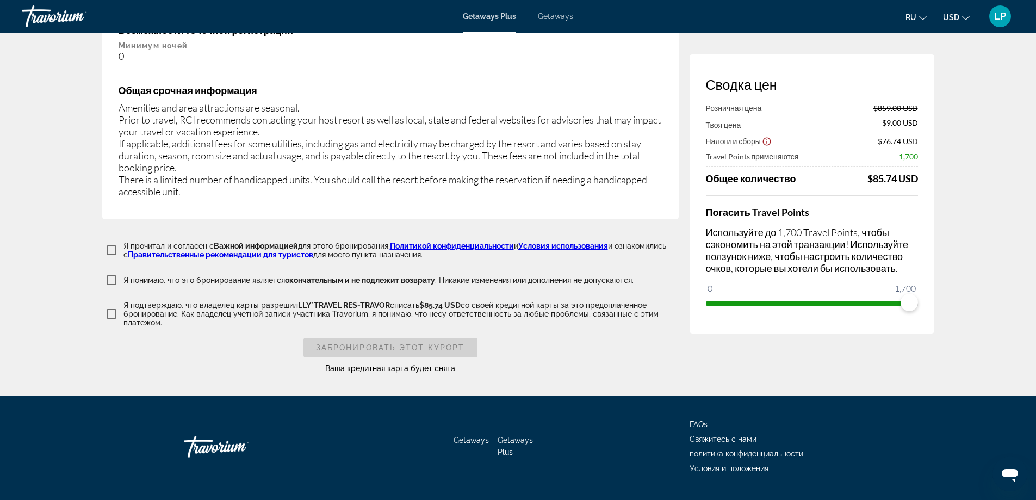
scroll to position [2064, 0]
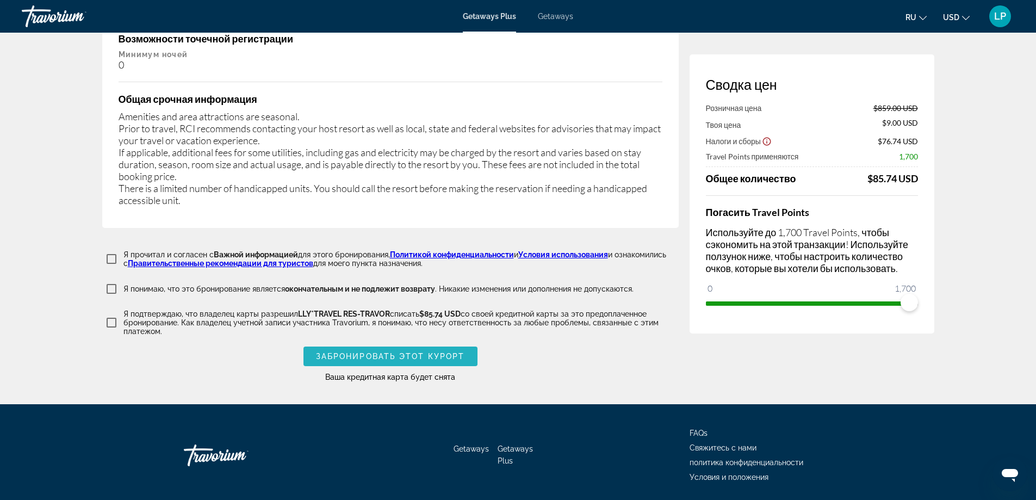
click at [386, 352] on span "Забронировать этот курорт" at bounding box center [390, 356] width 149 height 9
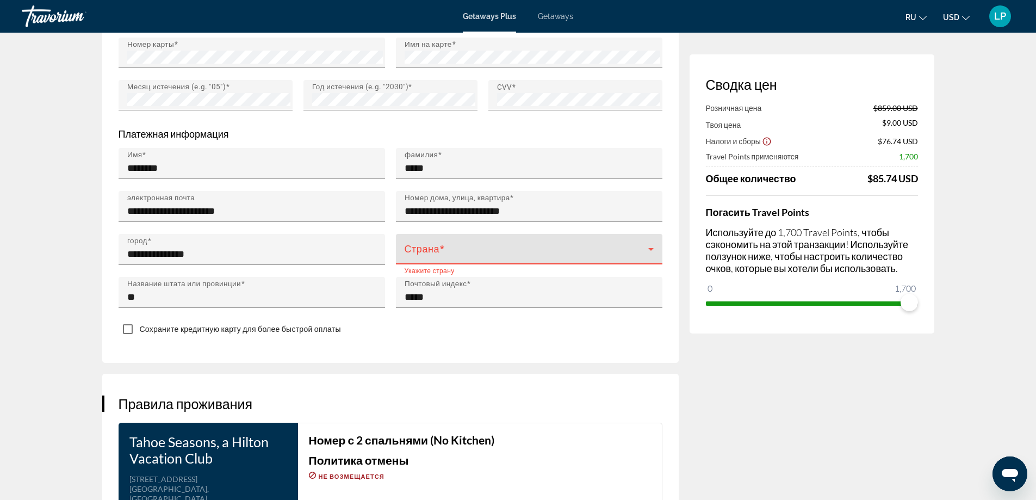
click at [652, 246] on icon "Main content" at bounding box center [650, 249] width 13 height 13
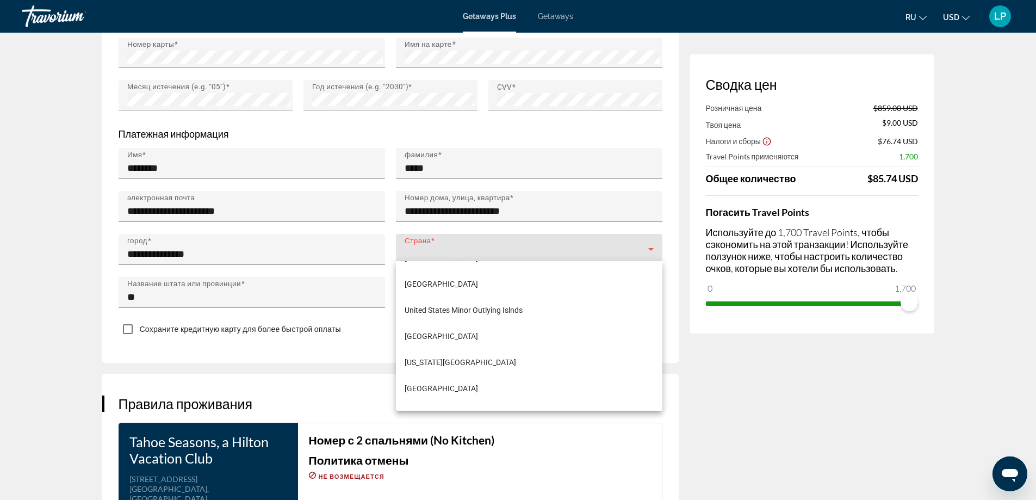
scroll to position [6312, 0]
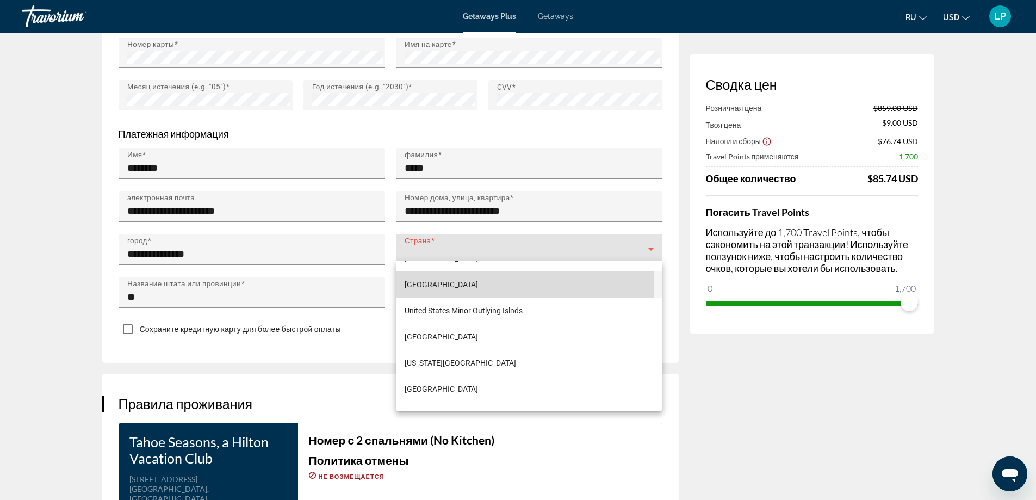
click at [443, 282] on span "[GEOGRAPHIC_DATA]" at bounding box center [441, 284] width 73 height 13
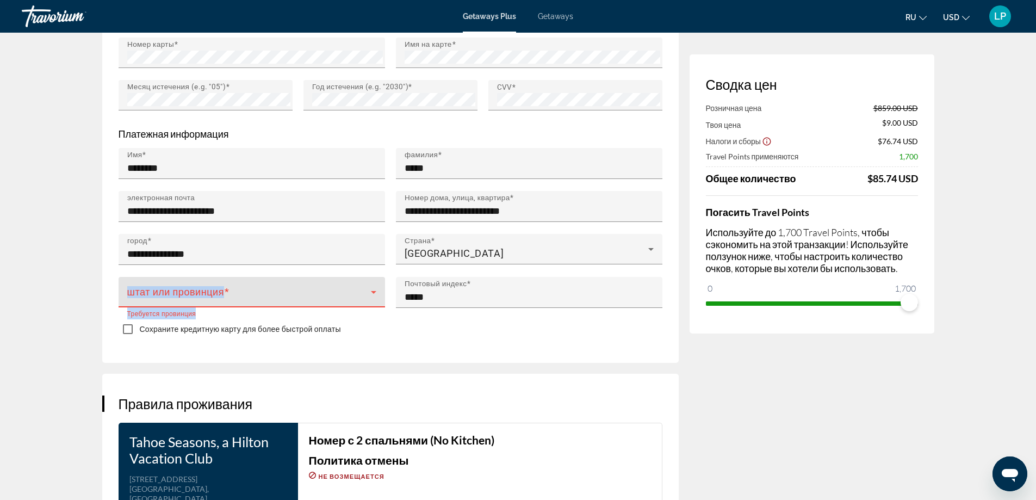
click at [372, 291] on icon "Main content" at bounding box center [373, 292] width 5 height 3
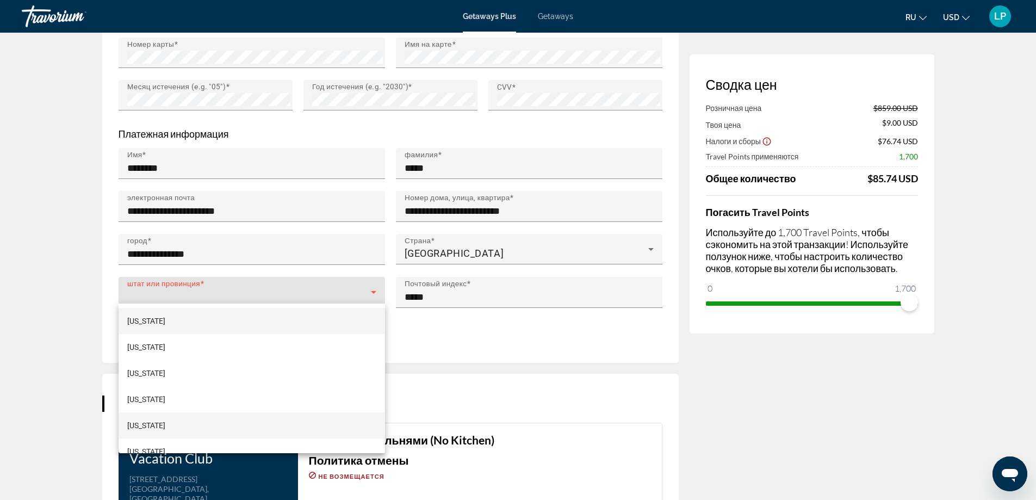
click at [137, 426] on span "[US_STATE]" at bounding box center [146, 425] width 38 height 13
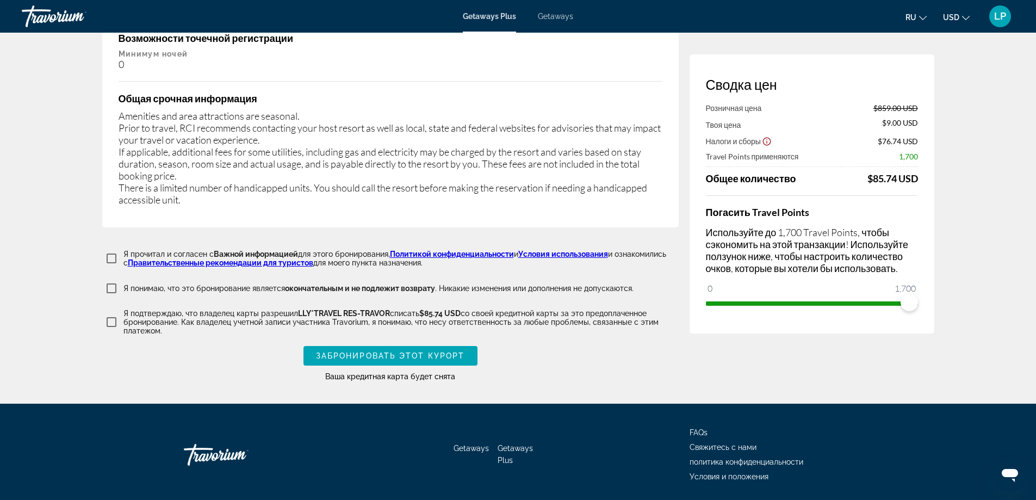
scroll to position [2078, 0]
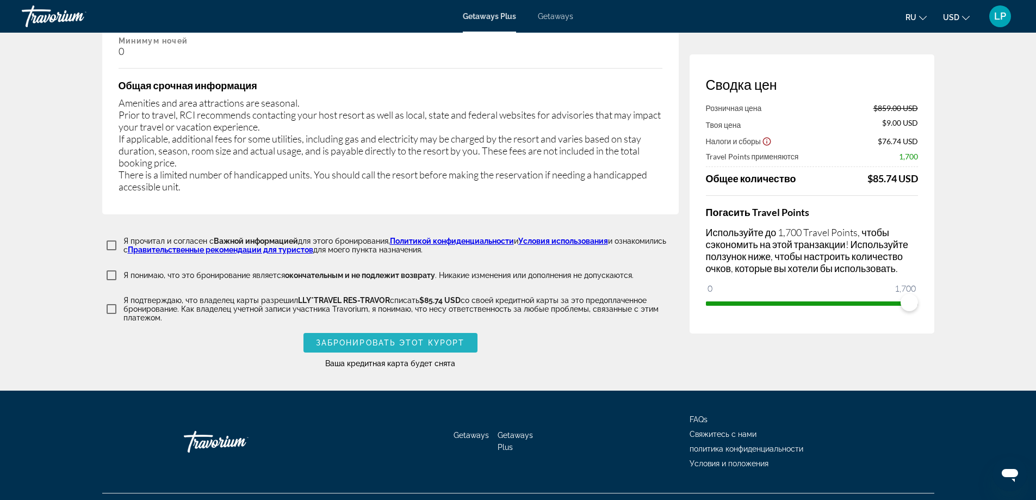
click at [367, 338] on span "Забронировать этот курорт" at bounding box center [390, 342] width 149 height 9
